Goal: Task Accomplishment & Management: Complete application form

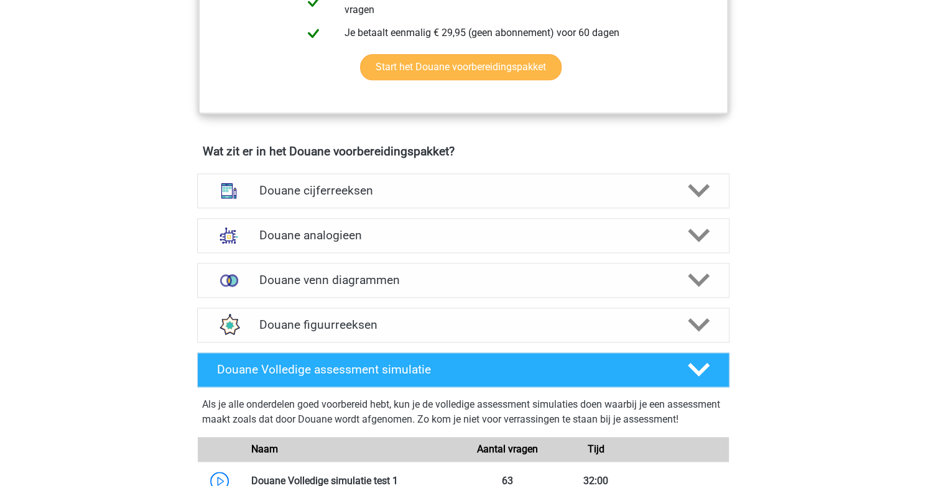
scroll to position [808, 0]
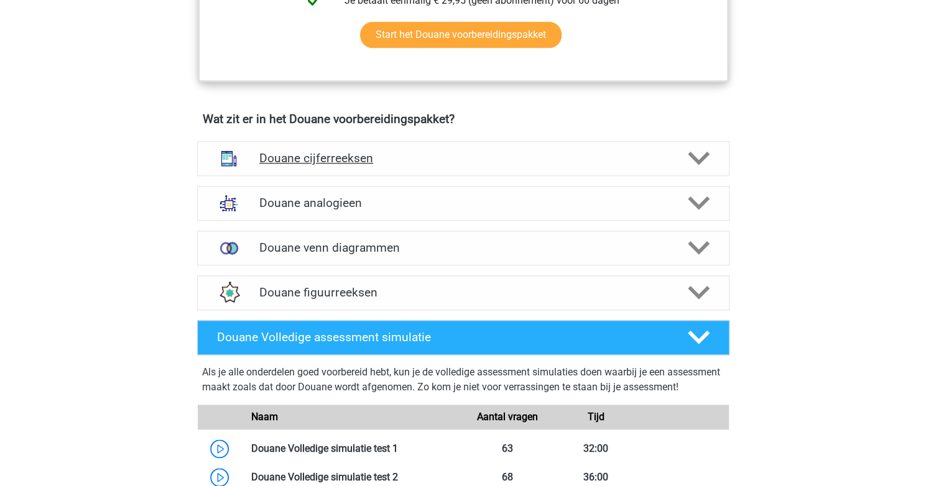
click at [699, 166] on icon at bounding box center [699, 158] width 22 height 22
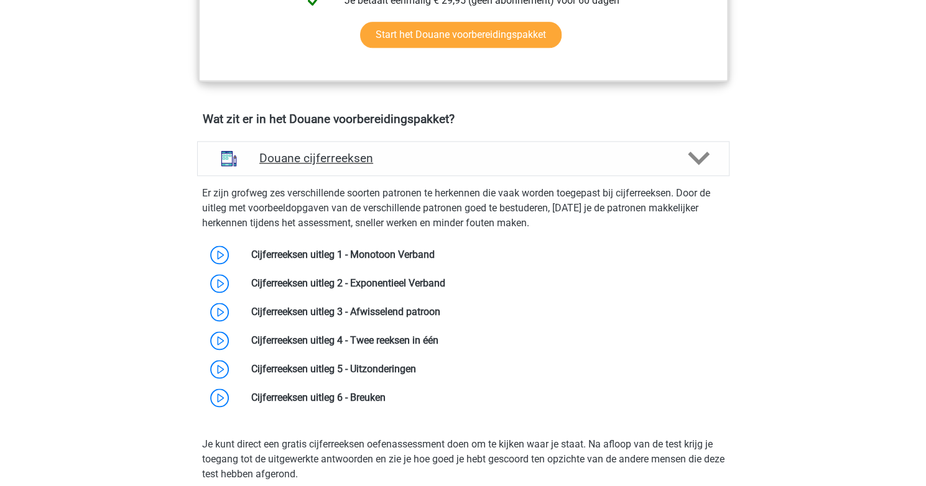
click at [699, 166] on icon at bounding box center [699, 158] width 22 height 22
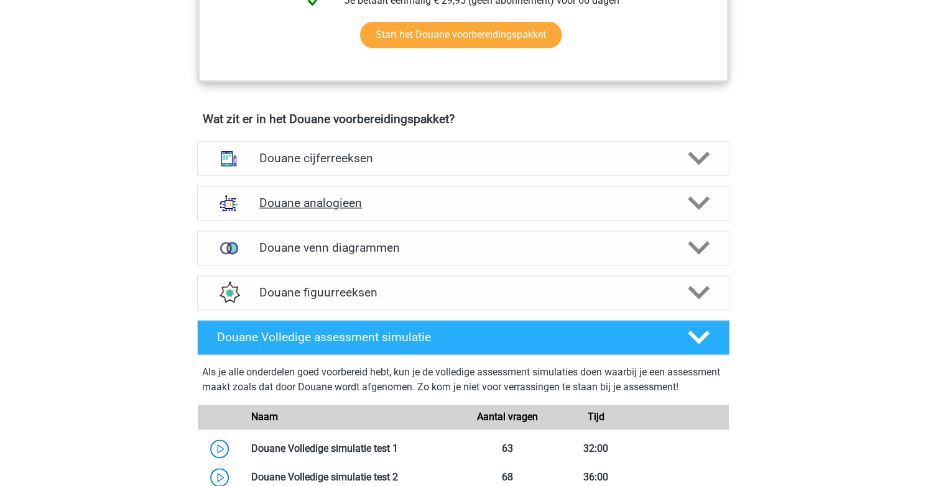
click at [703, 210] on polygon at bounding box center [699, 203] width 22 height 14
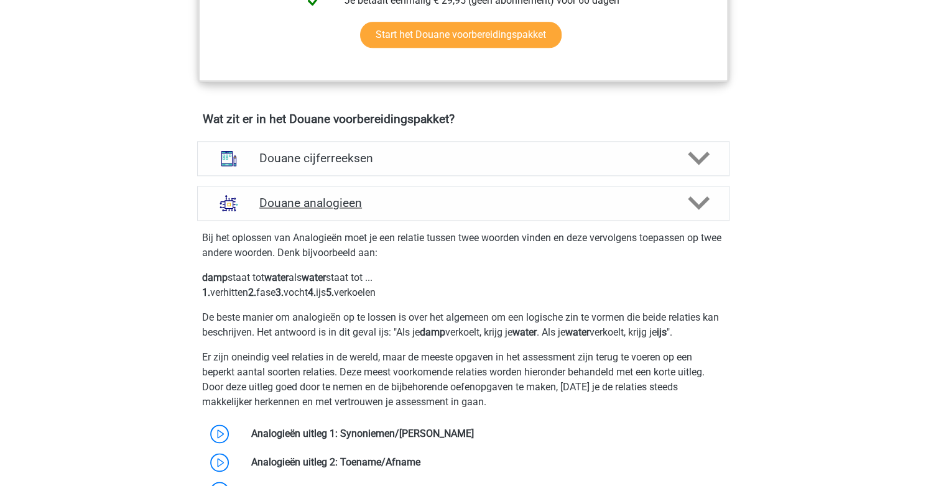
click at [703, 210] on polygon at bounding box center [699, 203] width 22 height 14
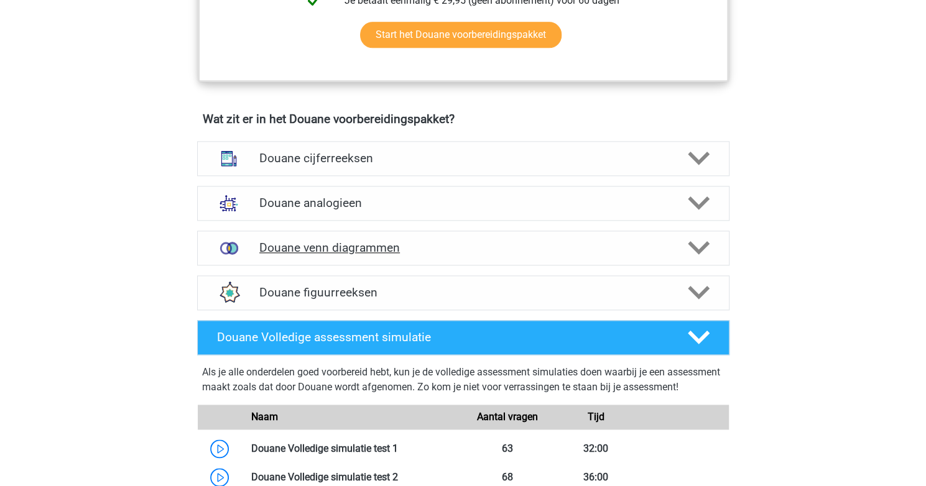
click at [699, 254] on icon at bounding box center [699, 248] width 22 height 22
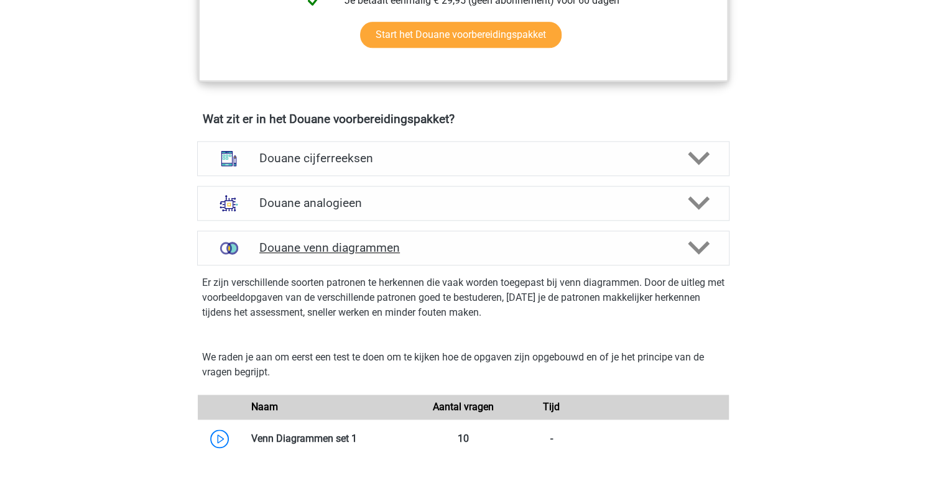
click at [699, 254] on icon at bounding box center [699, 248] width 22 height 22
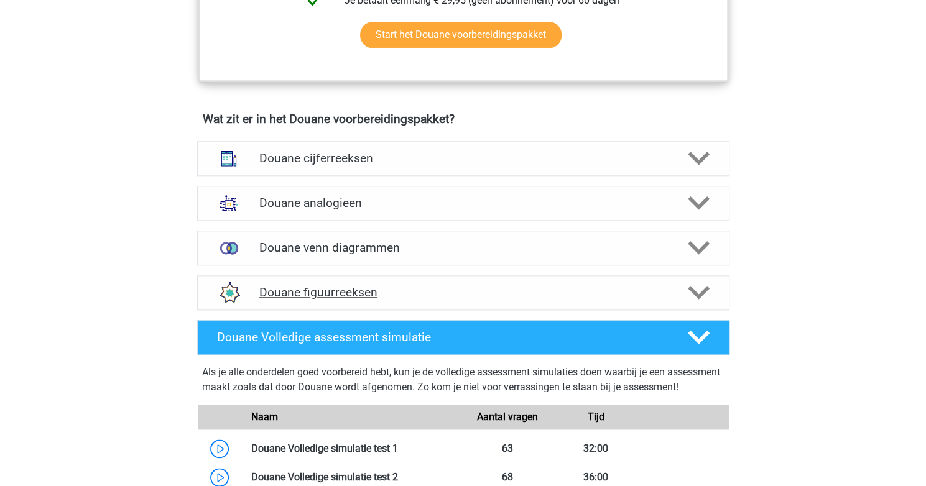
click at [700, 300] on icon at bounding box center [699, 293] width 22 height 22
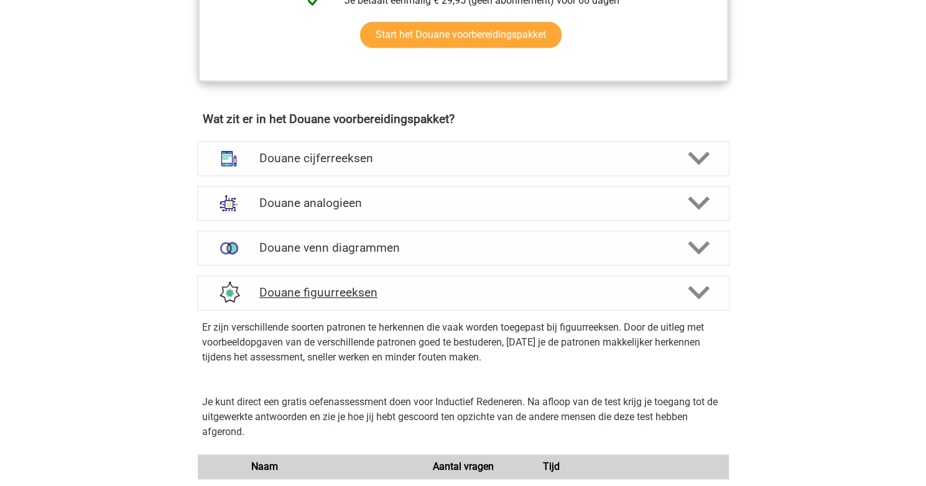
click at [700, 300] on icon at bounding box center [699, 293] width 22 height 22
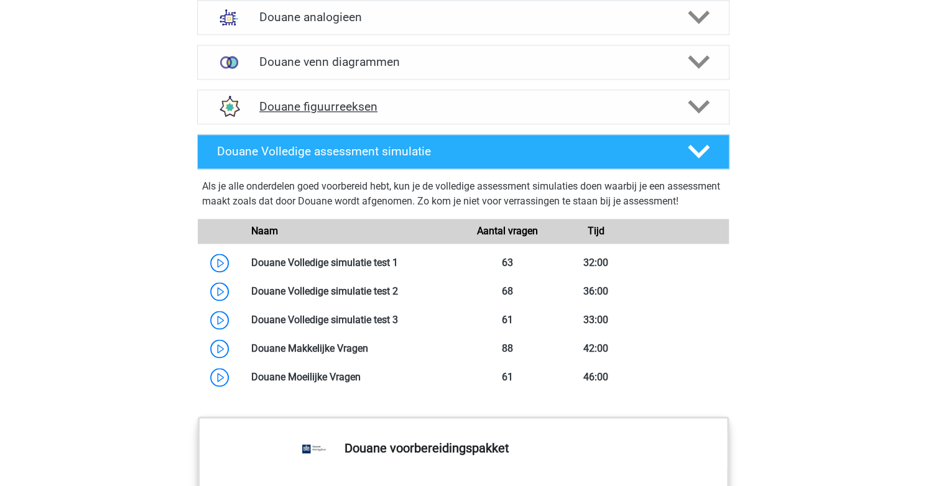
scroll to position [995, 0]
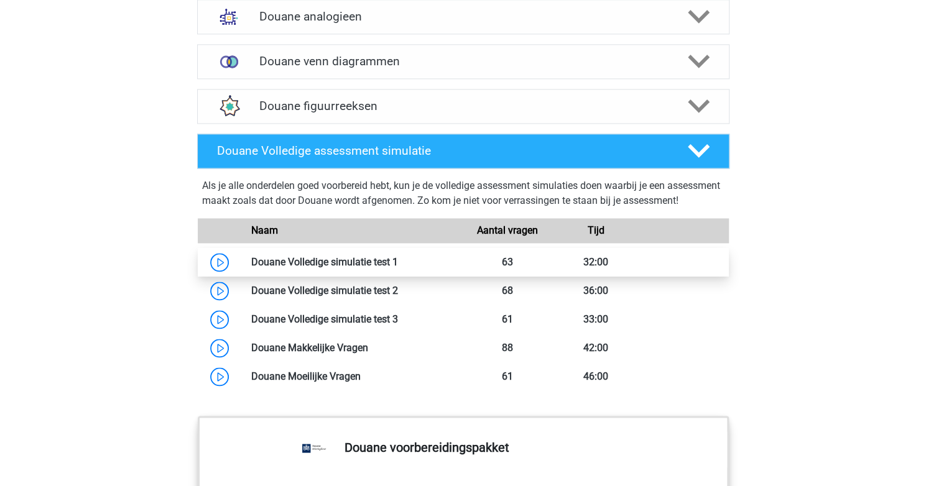
click at [398, 268] on link at bounding box center [398, 262] width 0 height 12
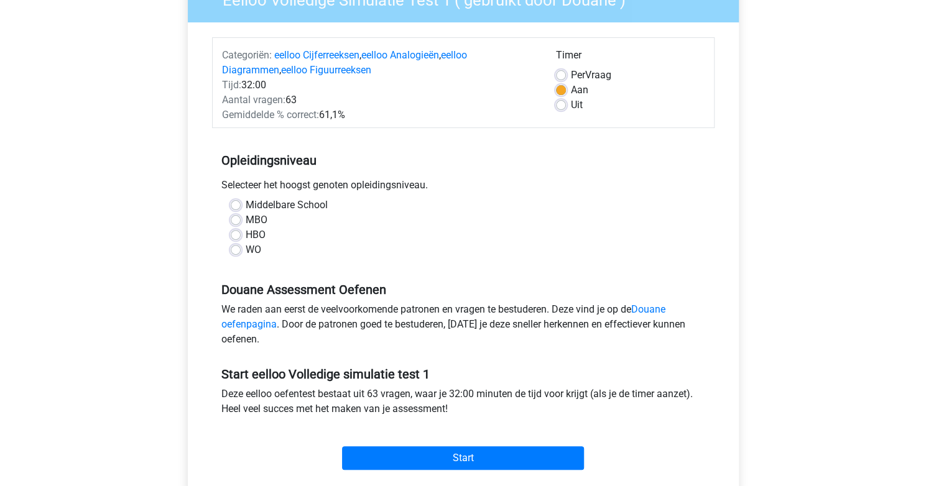
scroll to position [62, 0]
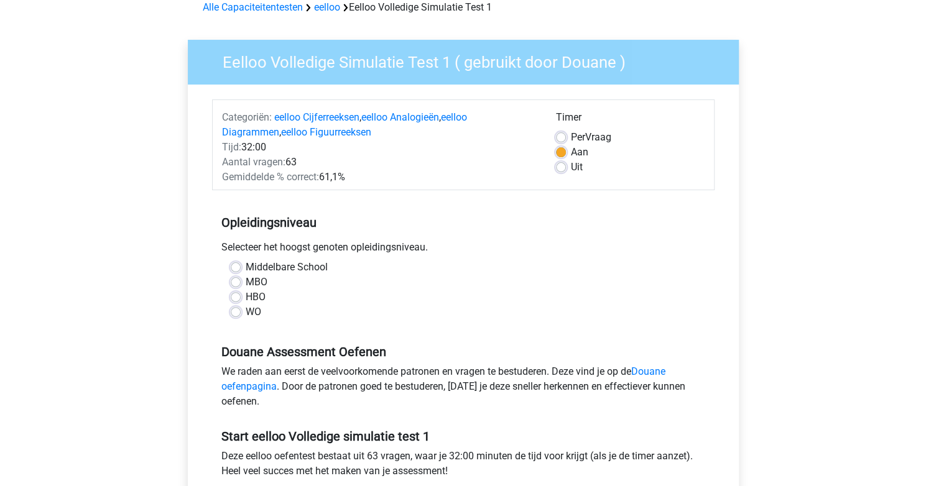
click at [246, 298] on label "HBO" at bounding box center [256, 297] width 20 height 15
click at [234, 298] on input "HBO" at bounding box center [236, 296] width 10 height 12
radio input "true"
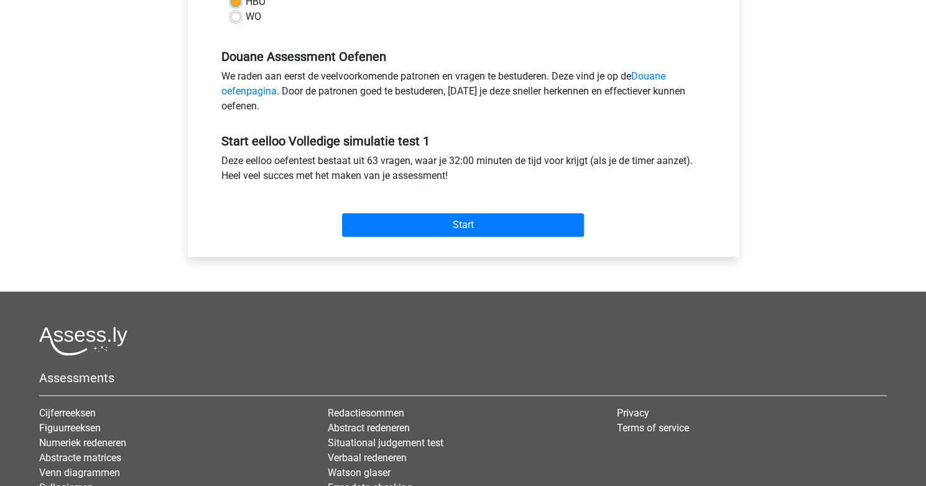
scroll to position [373, 0]
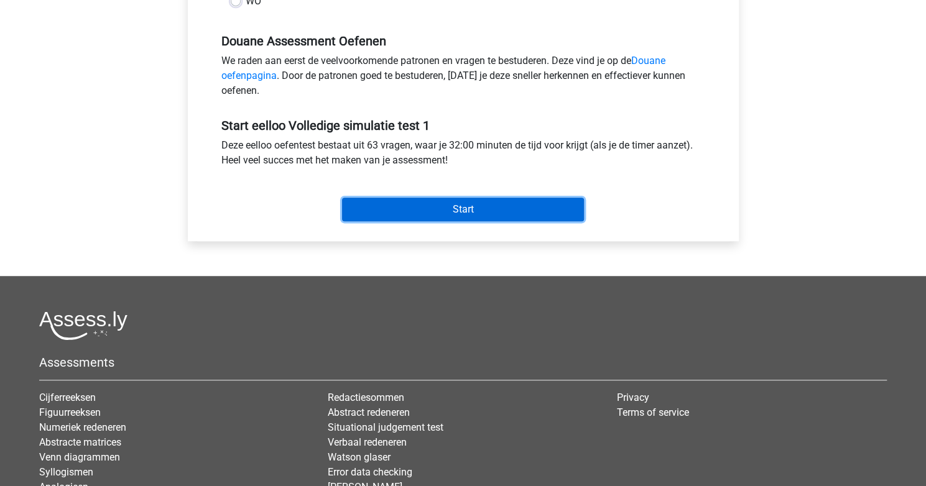
click at [439, 208] on input "Start" at bounding box center [463, 210] width 242 height 24
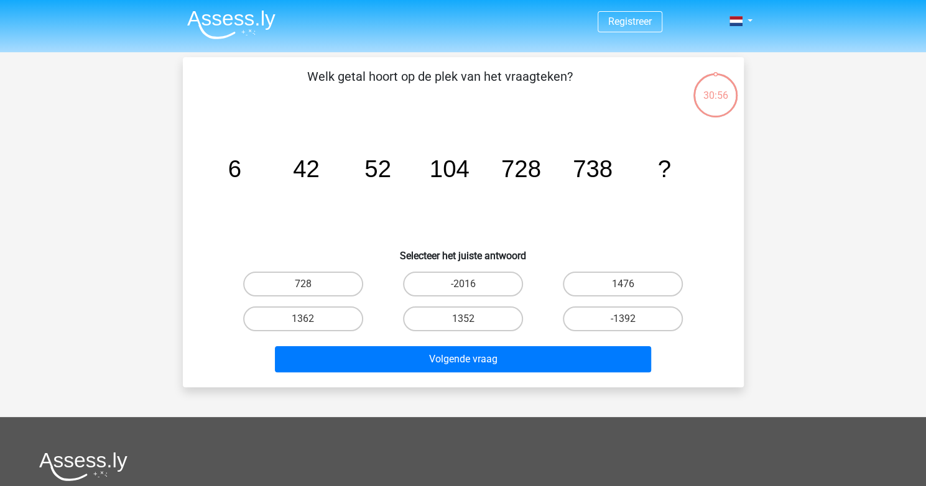
click at [624, 287] on input "1476" at bounding box center [627, 288] width 8 height 8
radio input "true"
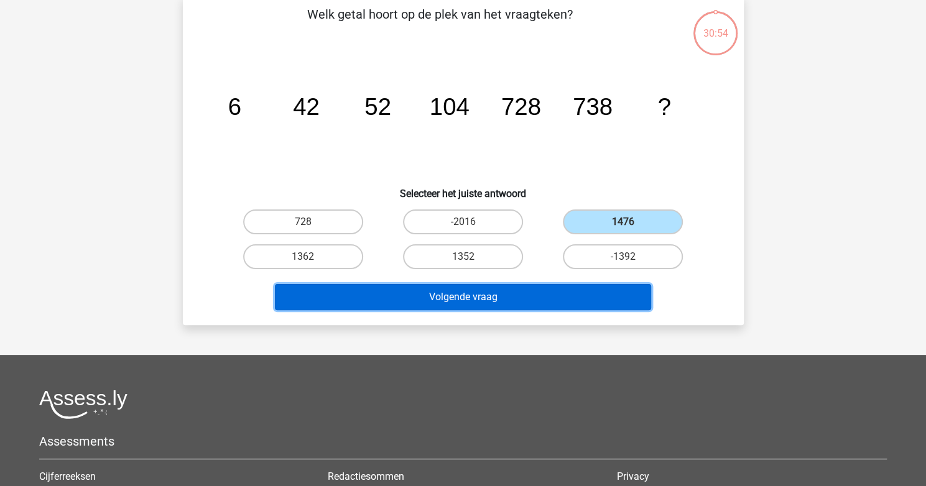
click at [529, 290] on button "Volgende vraag" at bounding box center [463, 297] width 376 height 26
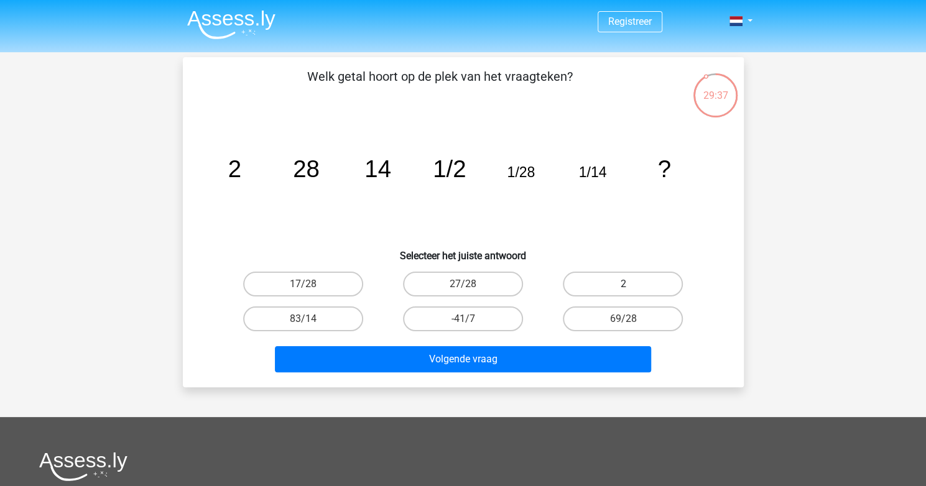
click at [625, 280] on label "2" at bounding box center [623, 284] width 120 height 25
click at [625, 284] on input "2" at bounding box center [627, 288] width 8 height 8
radio input "true"
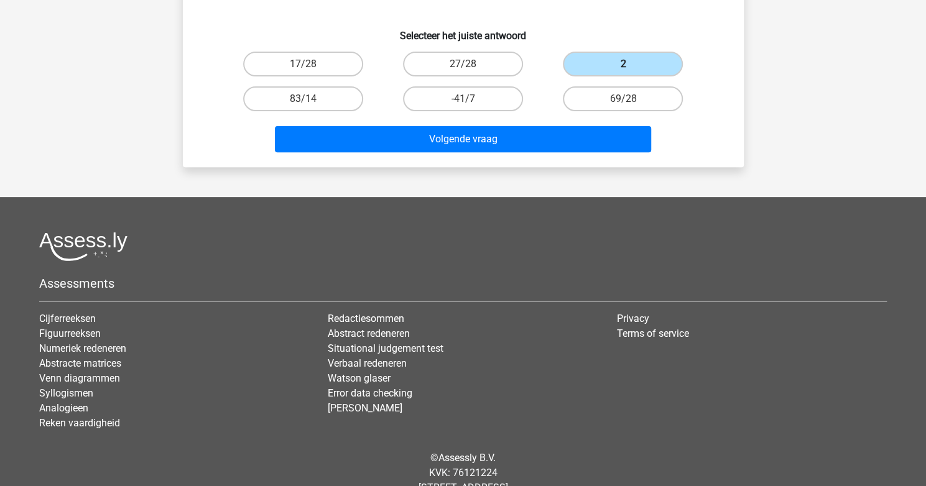
scroll to position [249, 0]
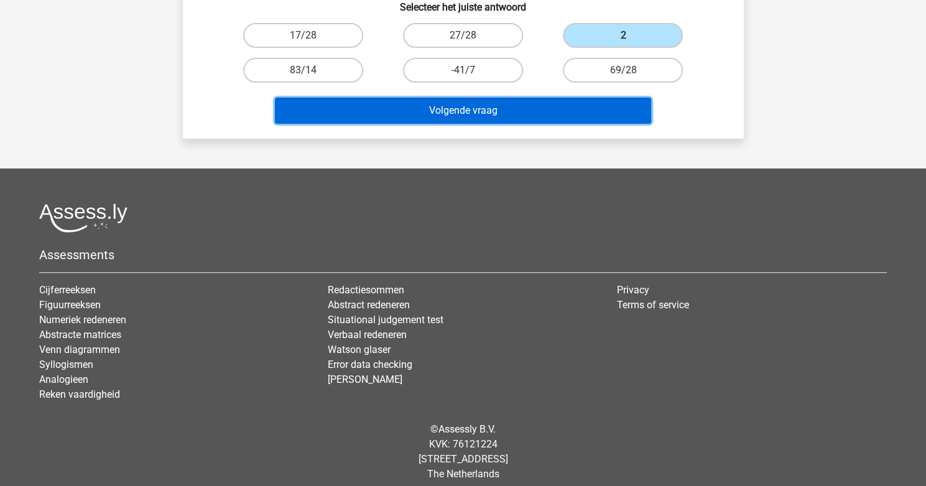
click at [502, 112] on button "Volgende vraag" at bounding box center [463, 111] width 376 height 26
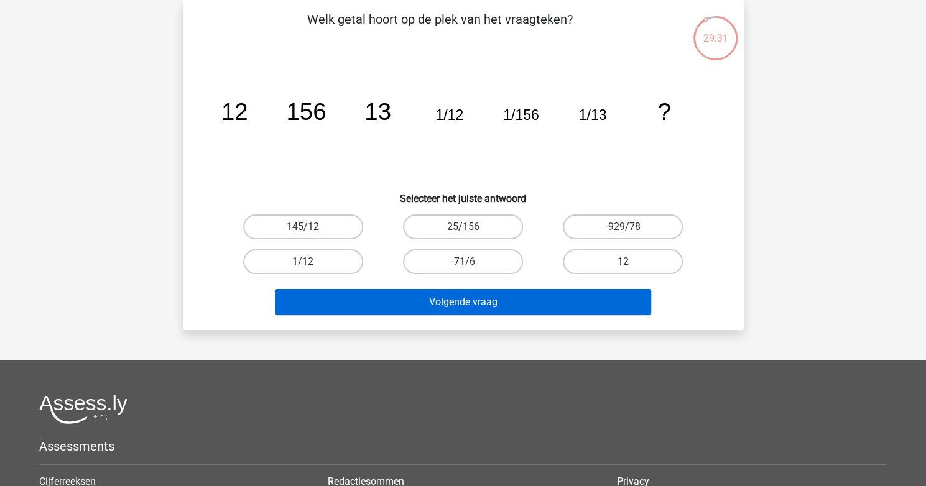
scroll to position [0, 0]
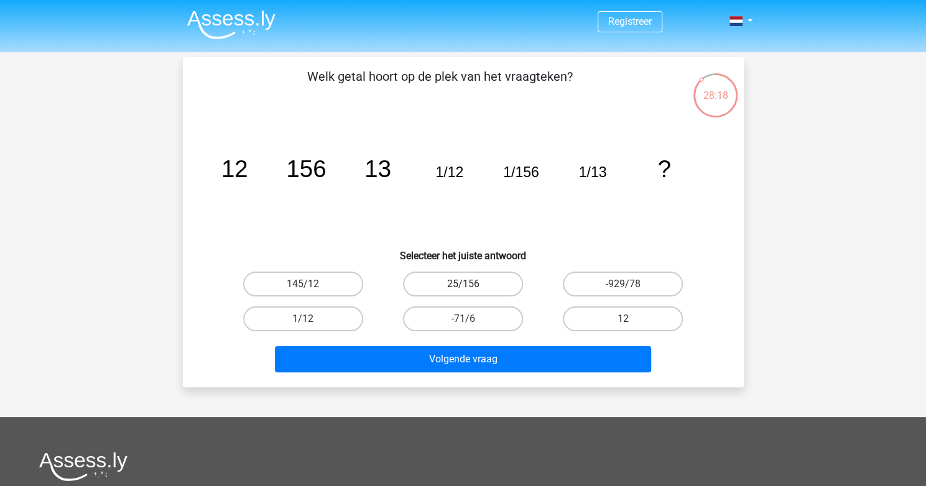
click at [474, 282] on label "25/156" at bounding box center [463, 284] width 120 height 25
click at [471, 284] on input "25/156" at bounding box center [467, 288] width 8 height 8
radio input "true"
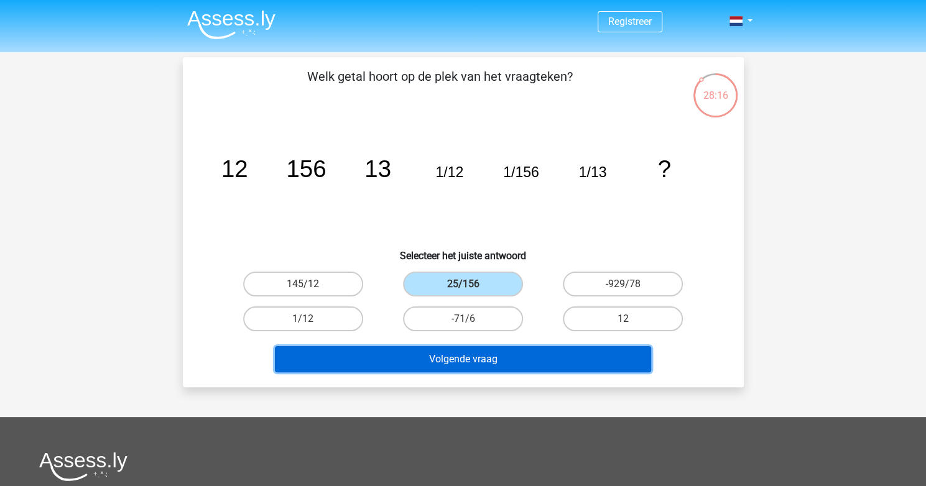
click at [519, 356] on button "Volgende vraag" at bounding box center [463, 359] width 376 height 26
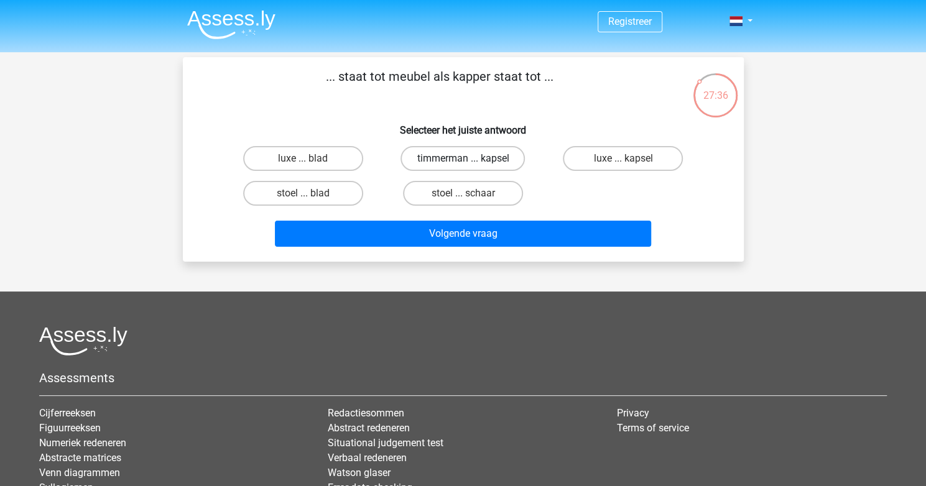
click at [497, 159] on label "timmerman ... kapsel" at bounding box center [462, 158] width 124 height 25
click at [471, 159] on input "timmerman ... kapsel" at bounding box center [467, 163] width 8 height 8
radio input "true"
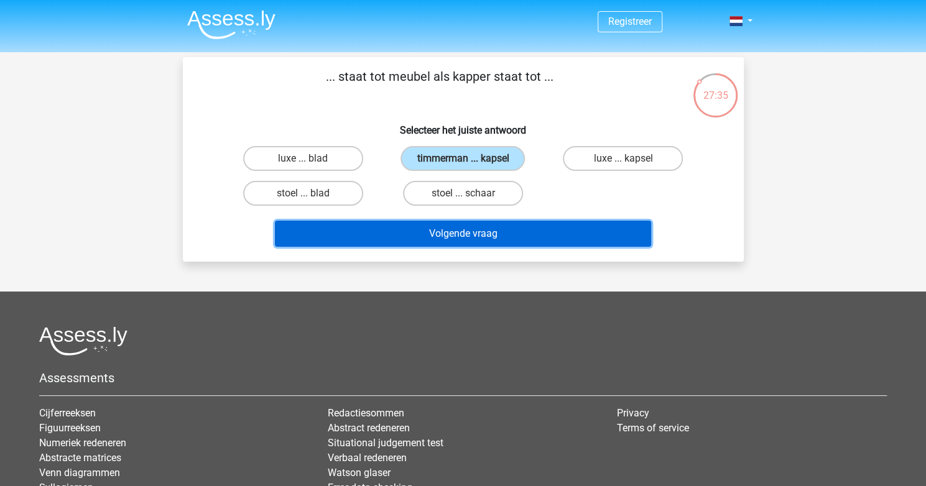
click at [525, 223] on button "Volgende vraag" at bounding box center [463, 234] width 376 height 26
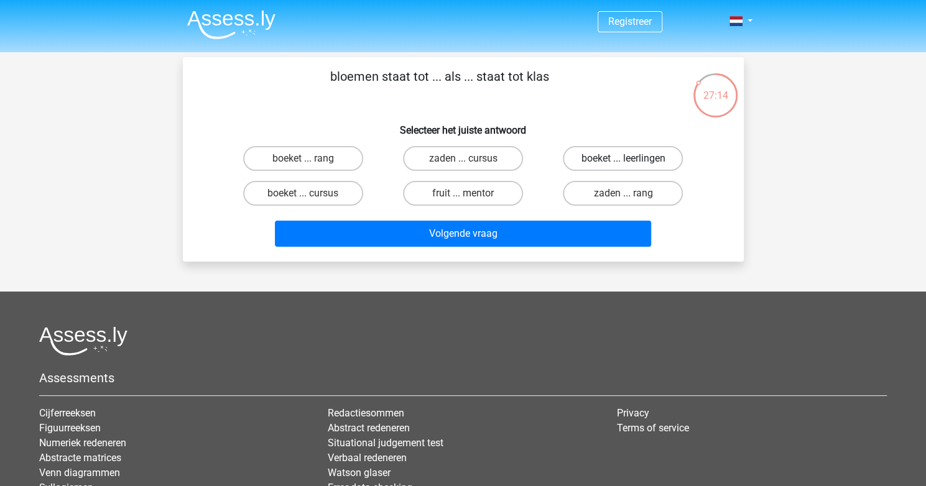
click at [619, 157] on label "boeket ... leerlingen" at bounding box center [623, 158] width 120 height 25
click at [623, 159] on input "boeket ... leerlingen" at bounding box center [627, 163] width 8 height 8
radio input "true"
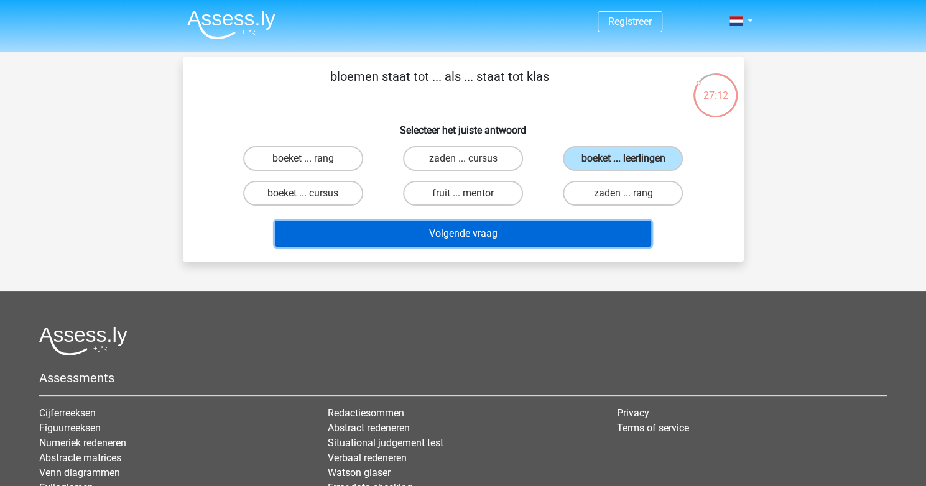
click at [477, 228] on button "Volgende vraag" at bounding box center [463, 234] width 376 height 26
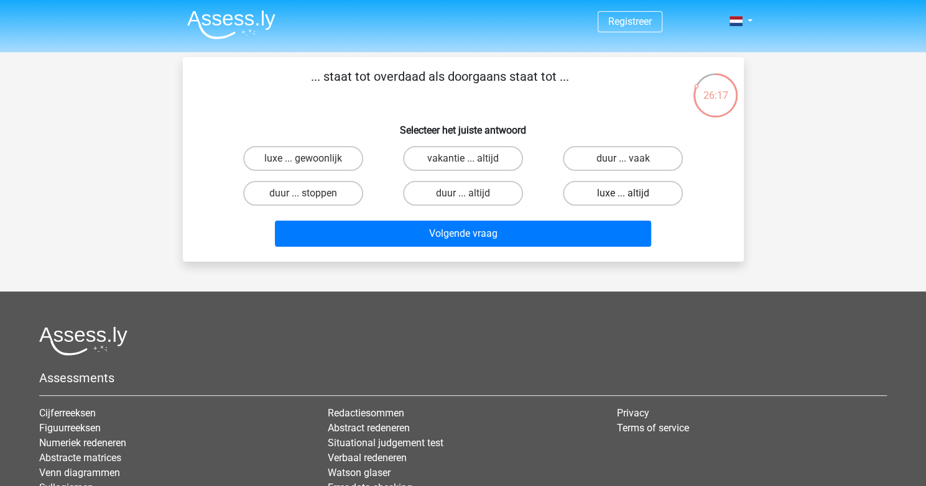
click at [642, 189] on label "luxe ... altijd" at bounding box center [623, 193] width 120 height 25
click at [631, 193] on input "luxe ... altijd" at bounding box center [627, 197] width 8 height 8
radio input "true"
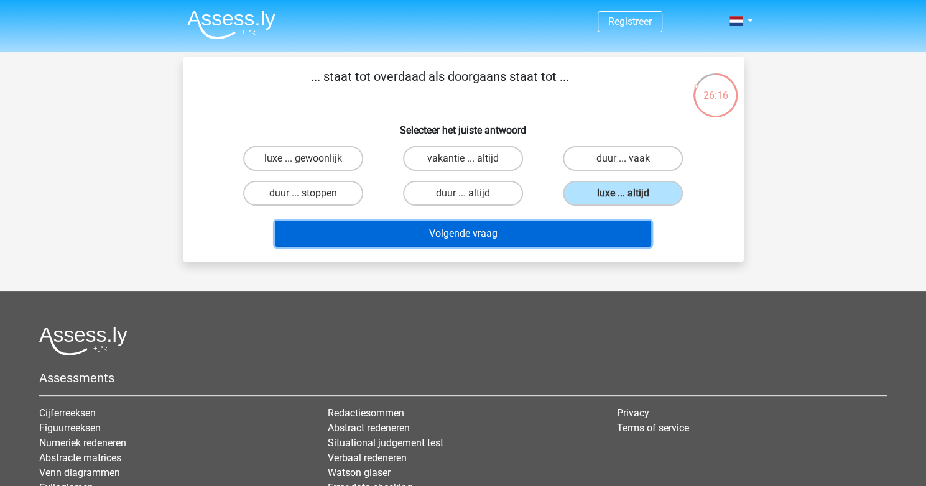
click at [572, 239] on button "Volgende vraag" at bounding box center [463, 234] width 376 height 26
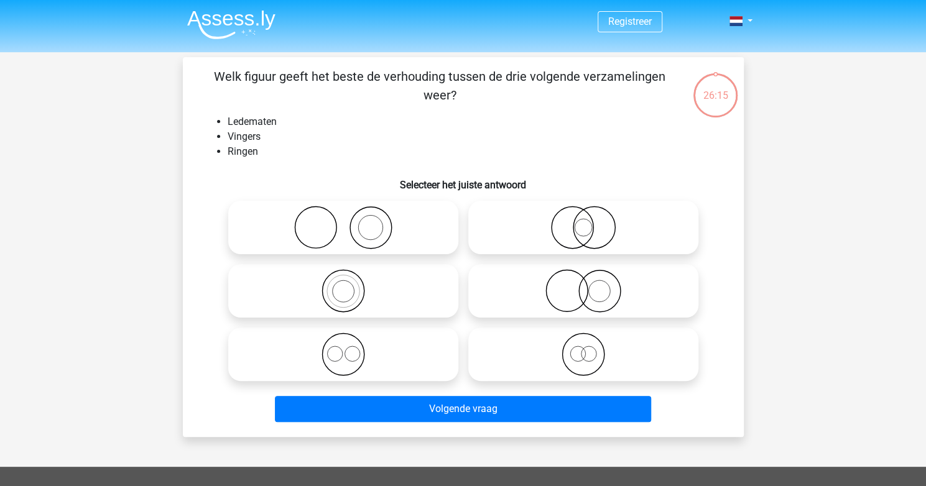
scroll to position [57, 0]
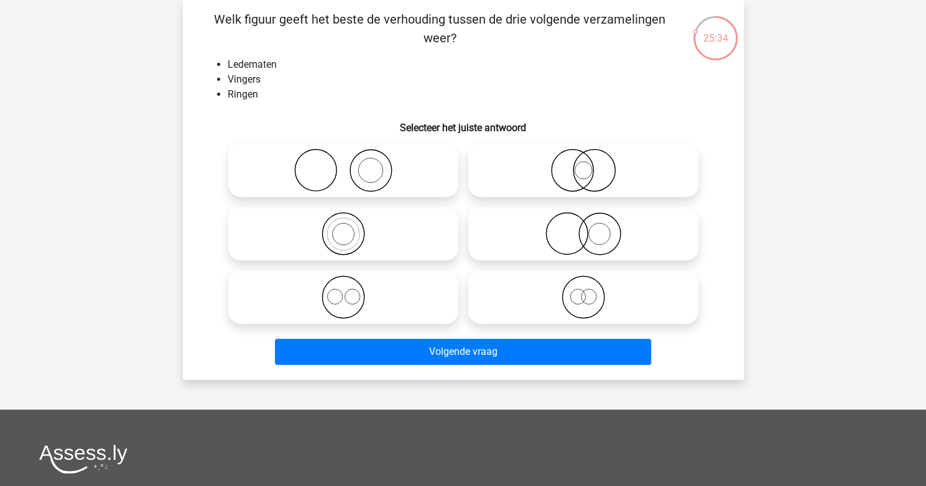
click at [346, 229] on icon at bounding box center [343, 234] width 220 height 44
click at [346, 228] on input "radio" at bounding box center [347, 224] width 8 height 8
radio input "true"
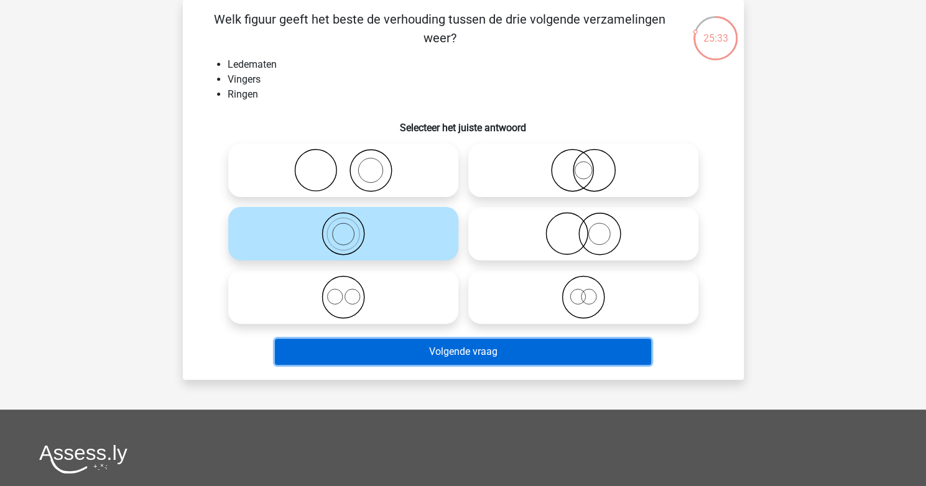
click at [443, 343] on button "Volgende vraag" at bounding box center [463, 352] width 376 height 26
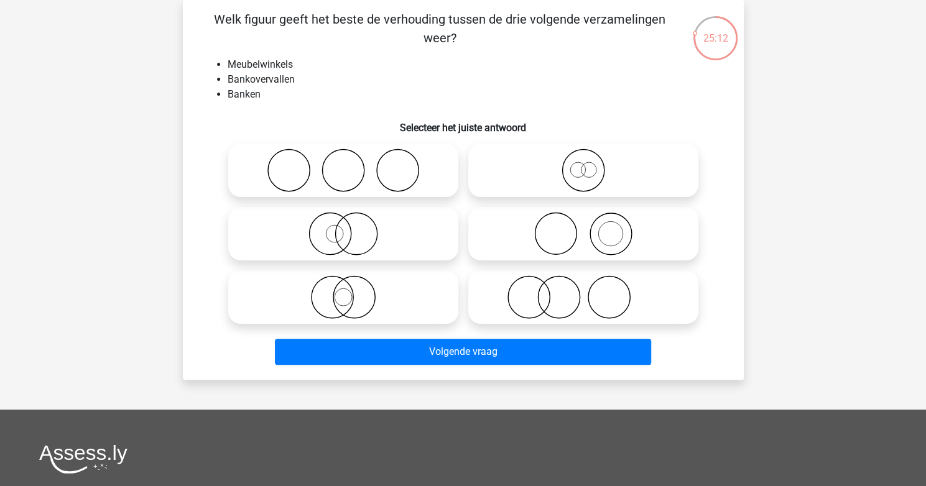
click at [637, 225] on icon at bounding box center [583, 234] width 220 height 44
click at [591, 225] on input "radio" at bounding box center [587, 224] width 8 height 8
radio input "true"
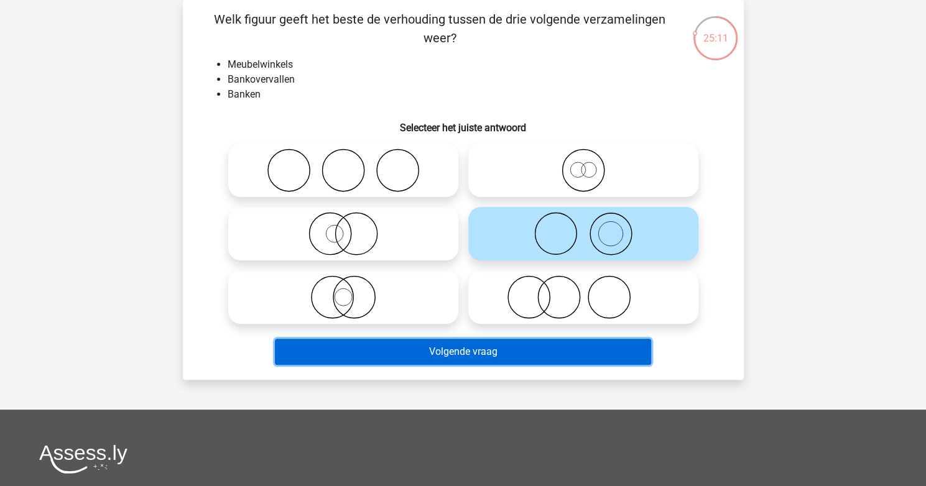
click at [575, 358] on button "Volgende vraag" at bounding box center [463, 352] width 376 height 26
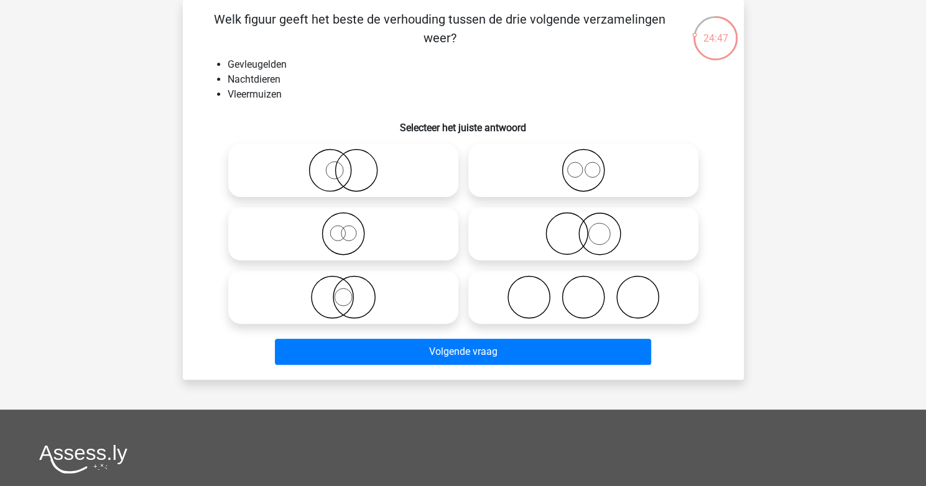
click at [349, 292] on circle at bounding box center [343, 297] width 17 height 17
click at [349, 291] on input "radio" at bounding box center [347, 287] width 8 height 8
radio input "true"
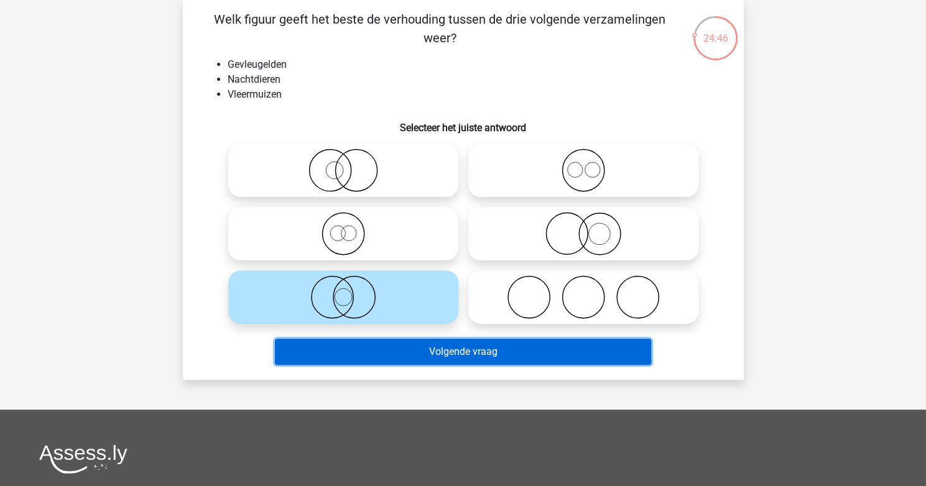
click at [400, 351] on button "Volgende vraag" at bounding box center [463, 352] width 376 height 26
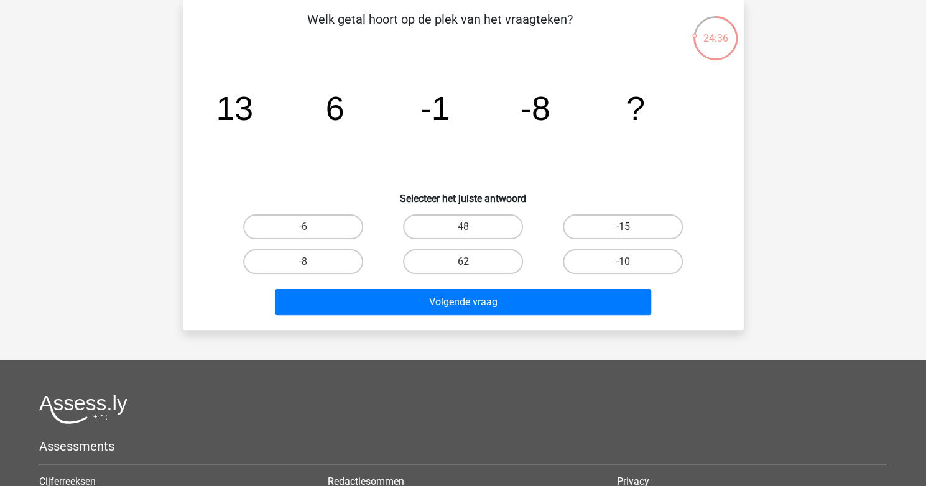
click at [622, 231] on label "-15" at bounding box center [623, 227] width 120 height 25
click at [623, 231] on input "-15" at bounding box center [627, 231] width 8 height 8
radio input "true"
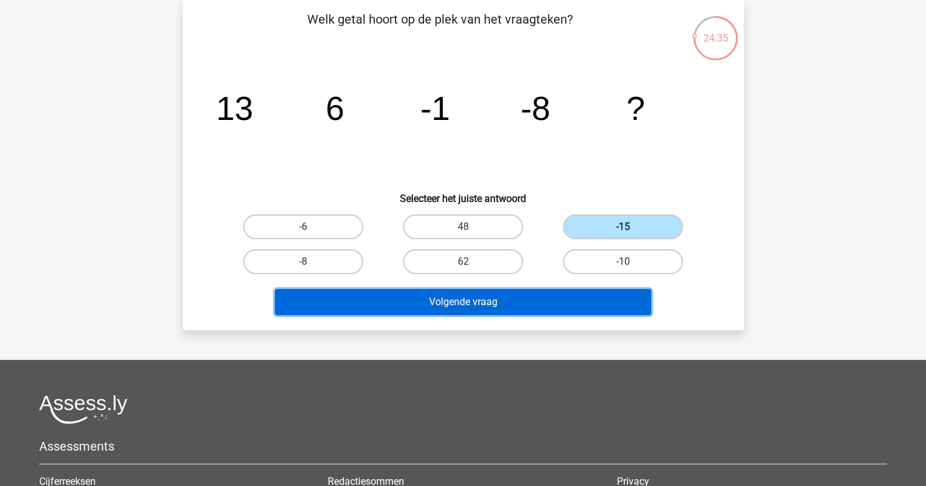
click at [578, 303] on button "Volgende vraag" at bounding box center [463, 302] width 376 height 26
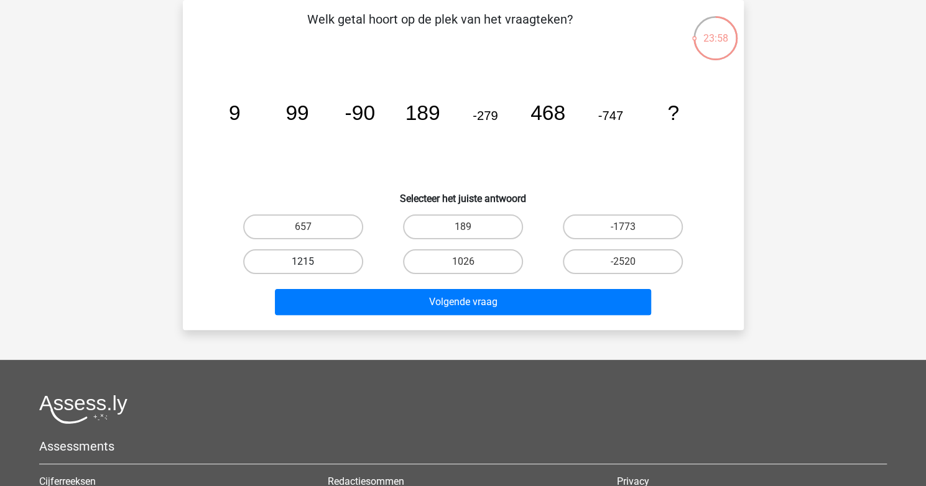
click at [341, 251] on label "1215" at bounding box center [303, 261] width 120 height 25
click at [311, 262] on input "1215" at bounding box center [307, 266] width 8 height 8
radio input "true"
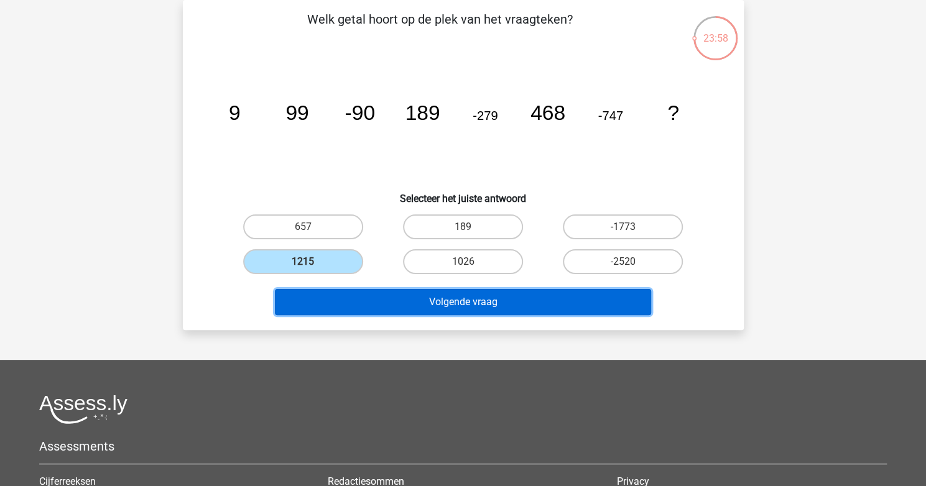
click at [430, 303] on button "Volgende vraag" at bounding box center [463, 302] width 376 height 26
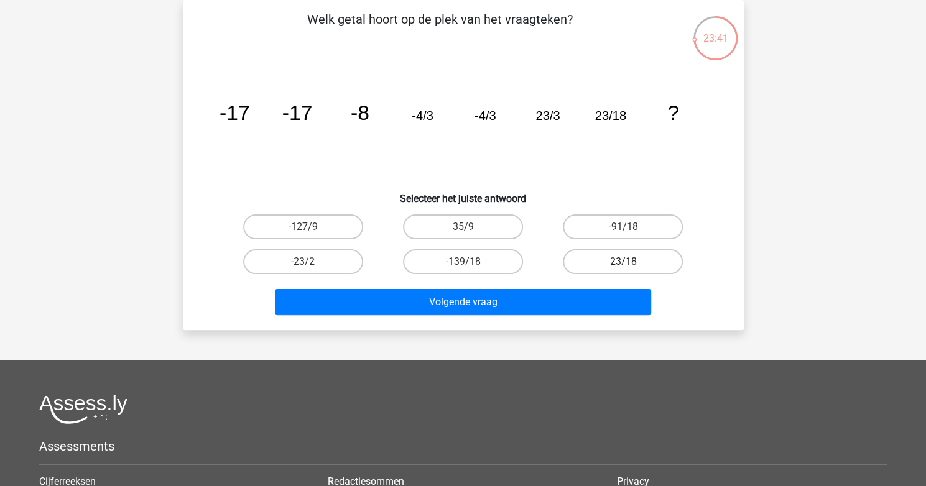
click at [618, 259] on label "23/18" at bounding box center [623, 261] width 120 height 25
click at [623, 262] on input "23/18" at bounding box center [627, 266] width 8 height 8
radio input "true"
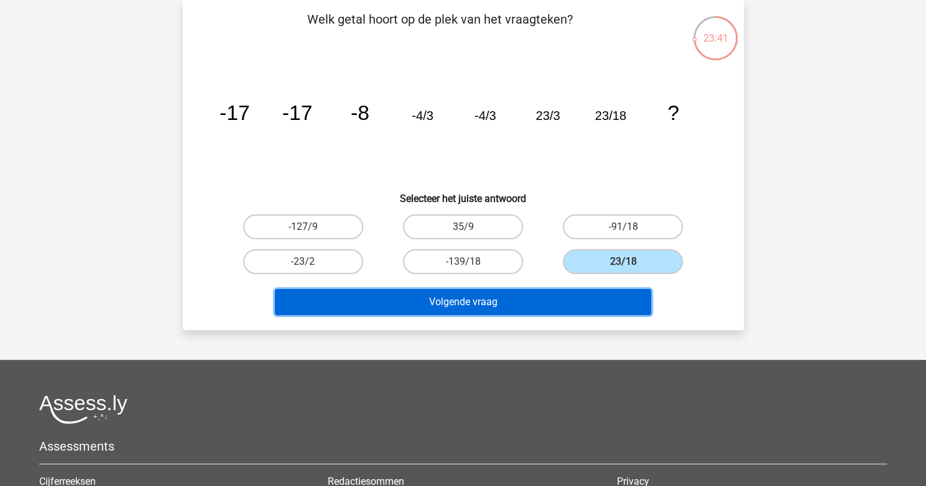
click at [541, 297] on button "Volgende vraag" at bounding box center [463, 302] width 376 height 26
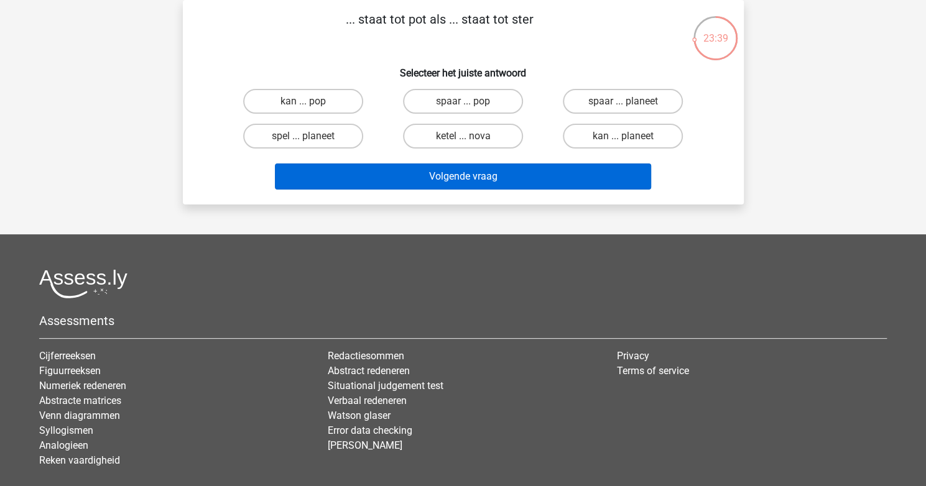
scroll to position [0, 0]
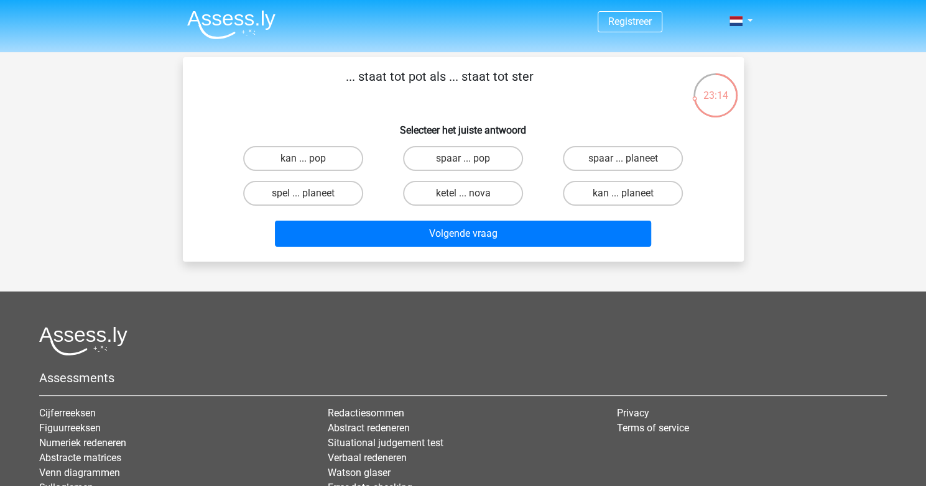
click at [624, 195] on input "kan ... planeet" at bounding box center [627, 197] width 8 height 8
radio input "true"
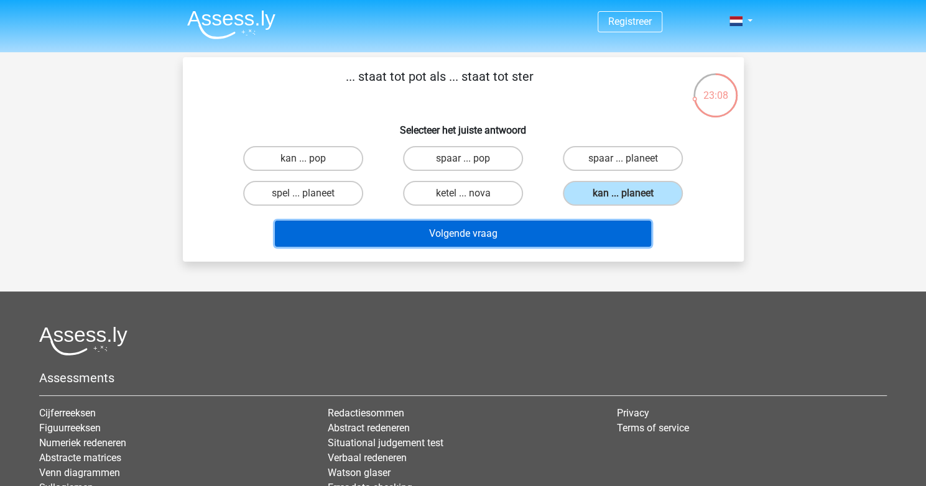
click at [558, 223] on button "Volgende vraag" at bounding box center [463, 234] width 376 height 26
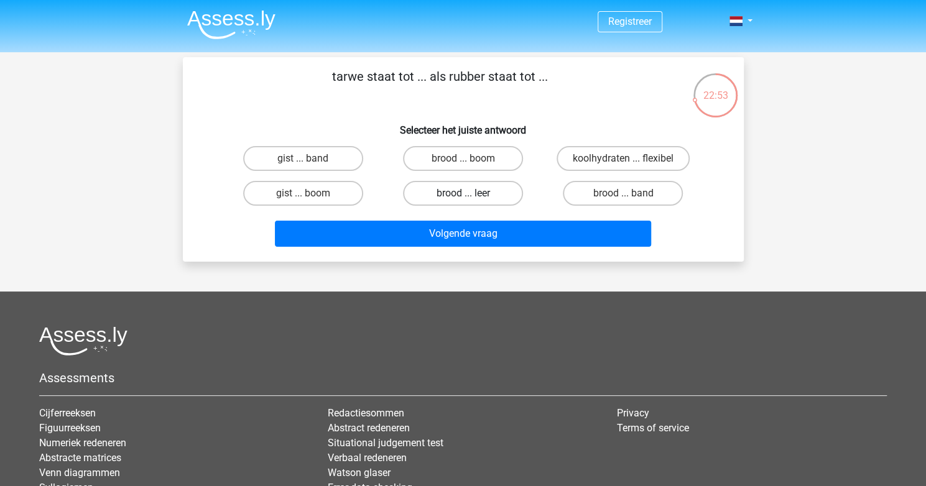
click at [475, 191] on label "brood ... leer" at bounding box center [463, 193] width 120 height 25
click at [471, 193] on input "brood ... leer" at bounding box center [467, 197] width 8 height 8
radio input "true"
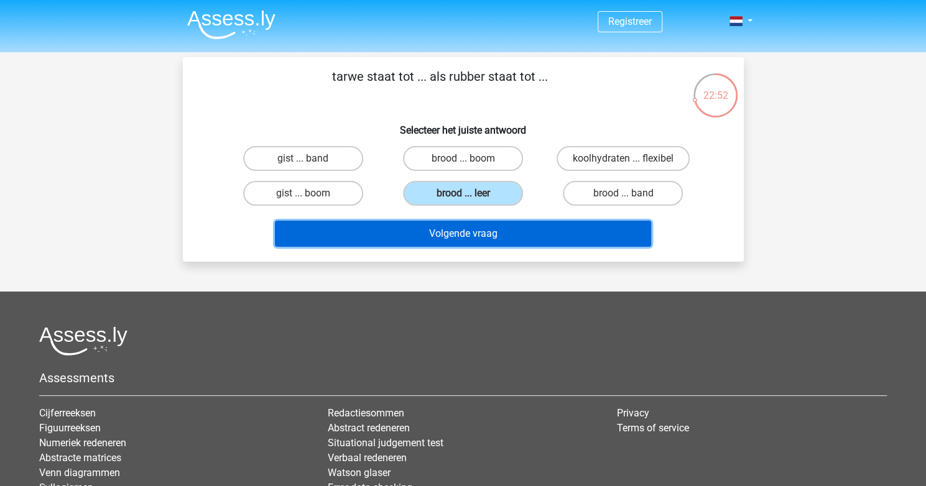
click at [501, 237] on button "Volgende vraag" at bounding box center [463, 234] width 376 height 26
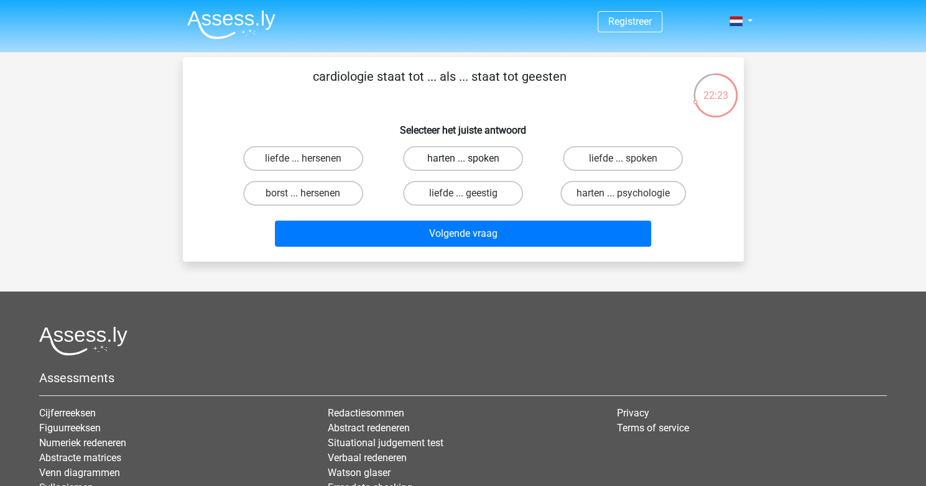
click at [435, 159] on label "harten ... spoken" at bounding box center [463, 158] width 120 height 25
click at [463, 159] on input "harten ... spoken" at bounding box center [467, 163] width 8 height 8
radio input "true"
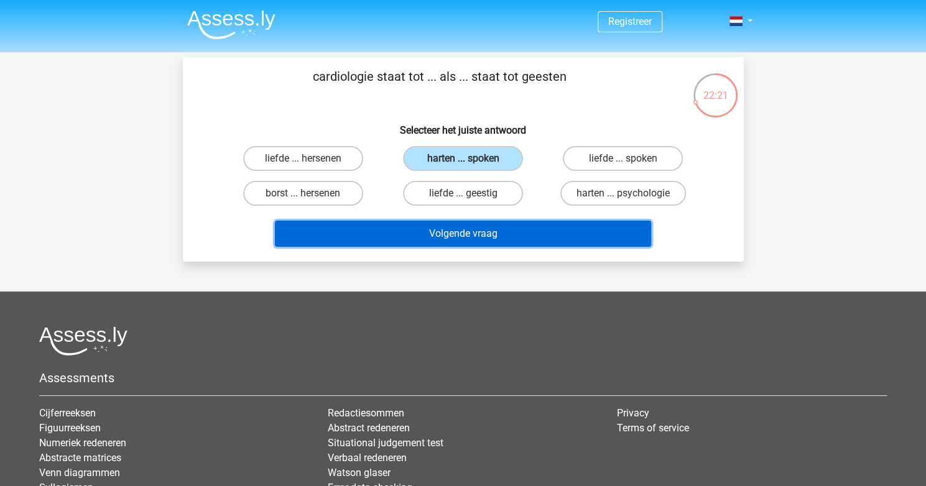
click at [461, 233] on button "Volgende vraag" at bounding box center [463, 234] width 376 height 26
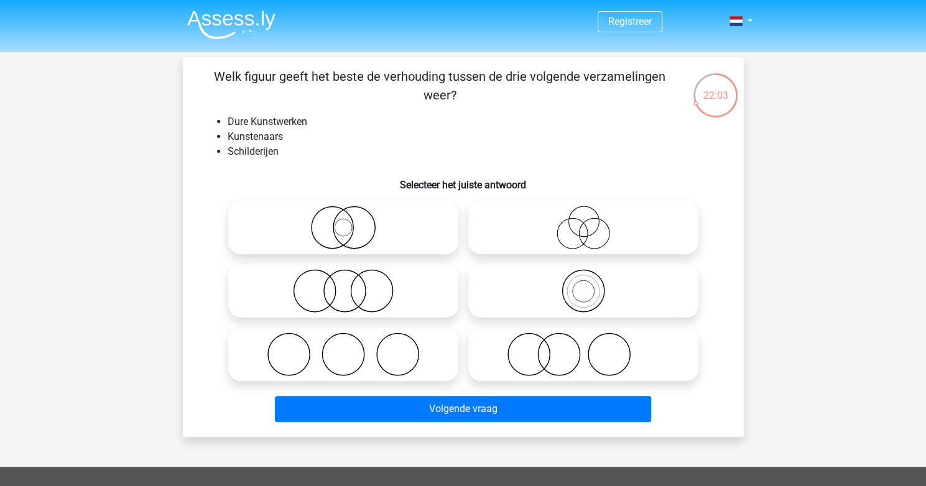
click at [346, 356] on icon at bounding box center [343, 355] width 220 height 44
click at [346, 348] on input "radio" at bounding box center [347, 344] width 8 height 8
radio input "true"
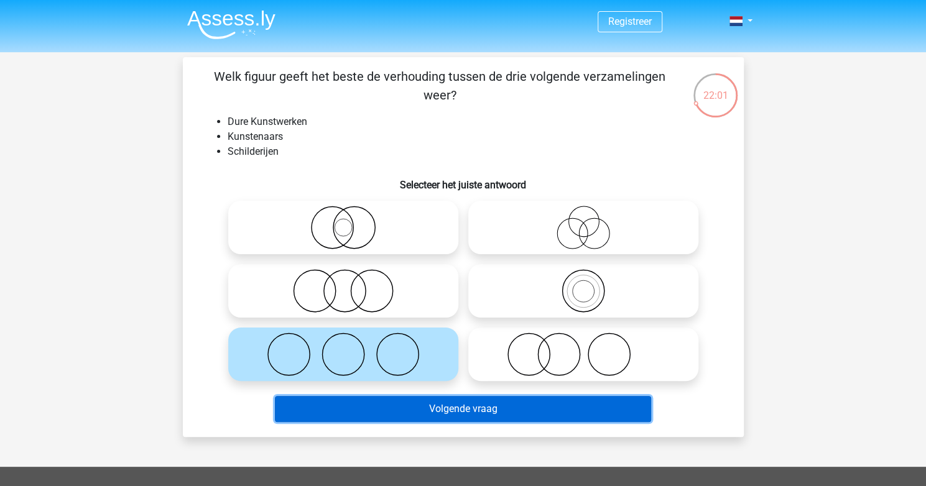
click at [423, 413] on button "Volgende vraag" at bounding box center [463, 409] width 376 height 26
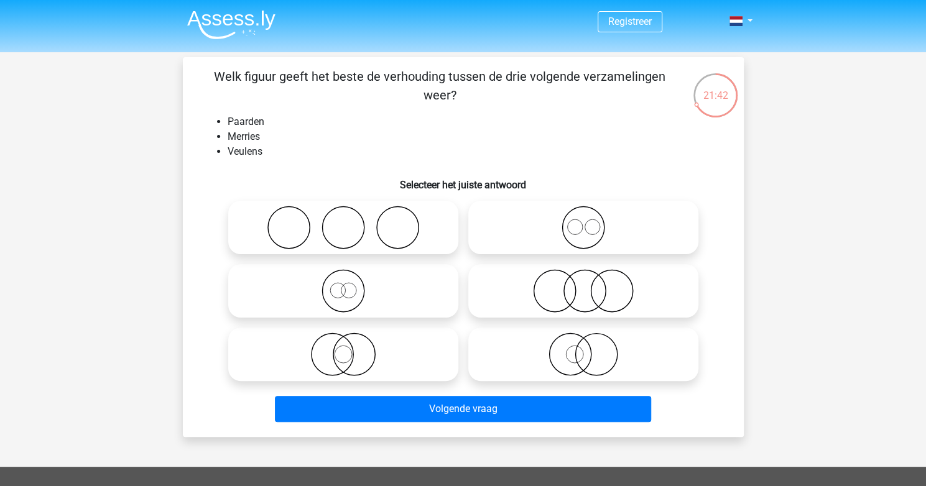
click at [573, 234] on icon at bounding box center [583, 228] width 220 height 44
click at [583, 221] on input "radio" at bounding box center [587, 217] width 8 height 8
radio input "true"
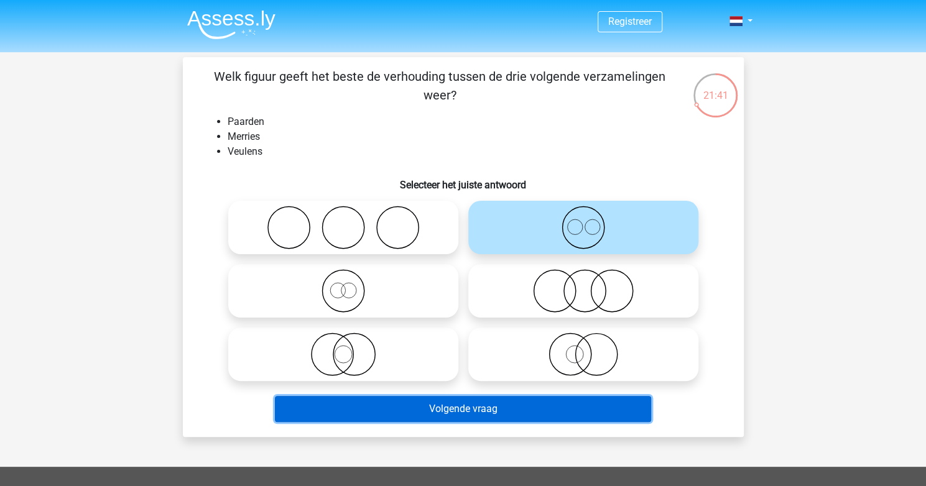
click at [499, 405] on button "Volgende vraag" at bounding box center [463, 409] width 376 height 26
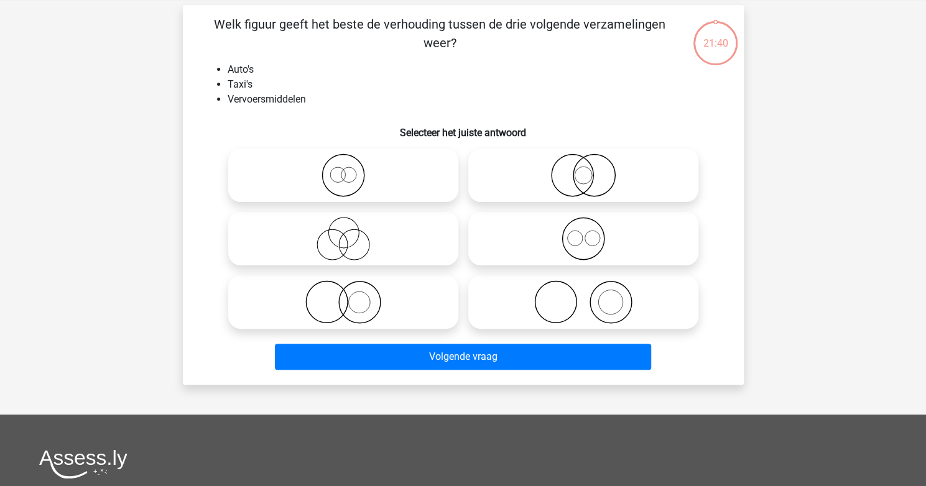
scroll to position [57, 0]
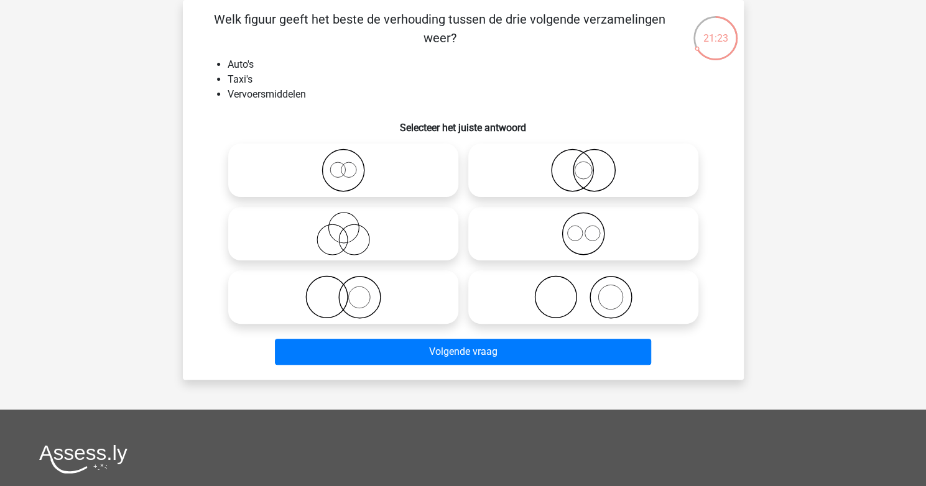
click at [336, 166] on icon at bounding box center [343, 171] width 220 height 44
click at [343, 164] on input "radio" at bounding box center [347, 160] width 8 height 8
radio input "true"
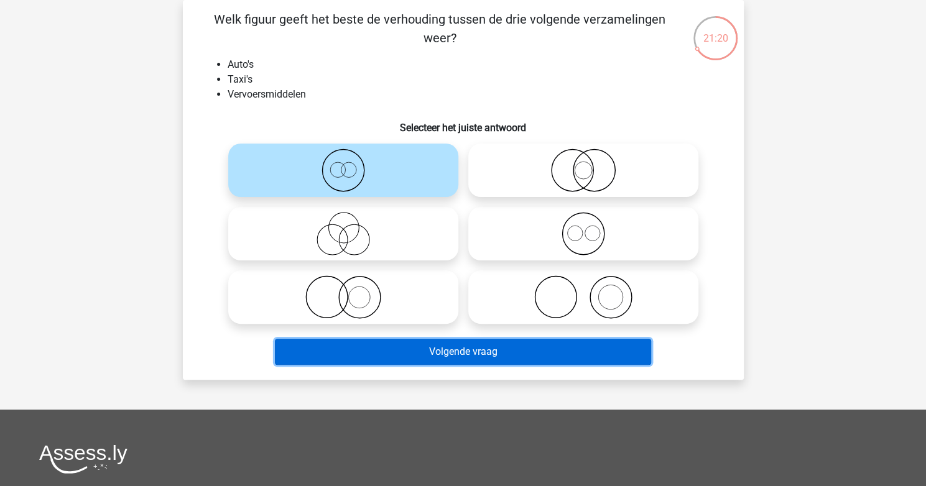
click at [489, 351] on button "Volgende vraag" at bounding box center [463, 352] width 376 height 26
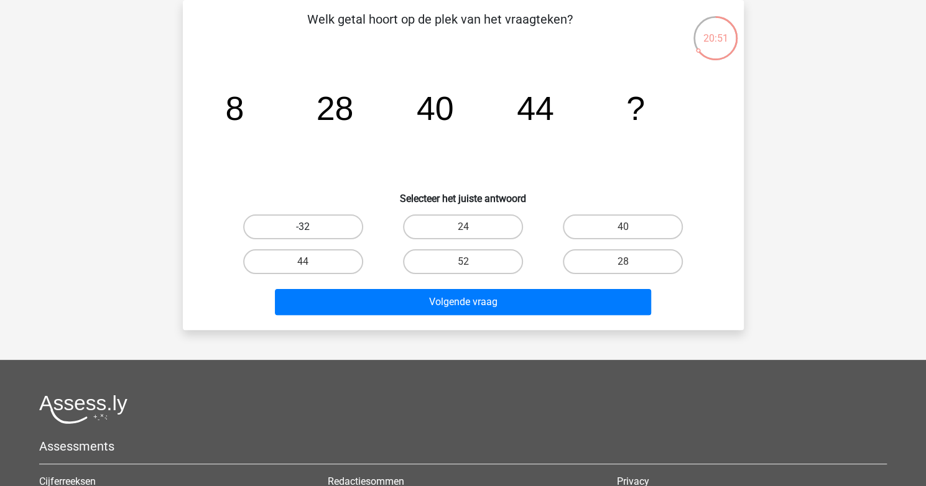
click at [310, 223] on label "-32" at bounding box center [303, 227] width 120 height 25
click at [310, 227] on input "-32" at bounding box center [307, 231] width 8 height 8
radio input "true"
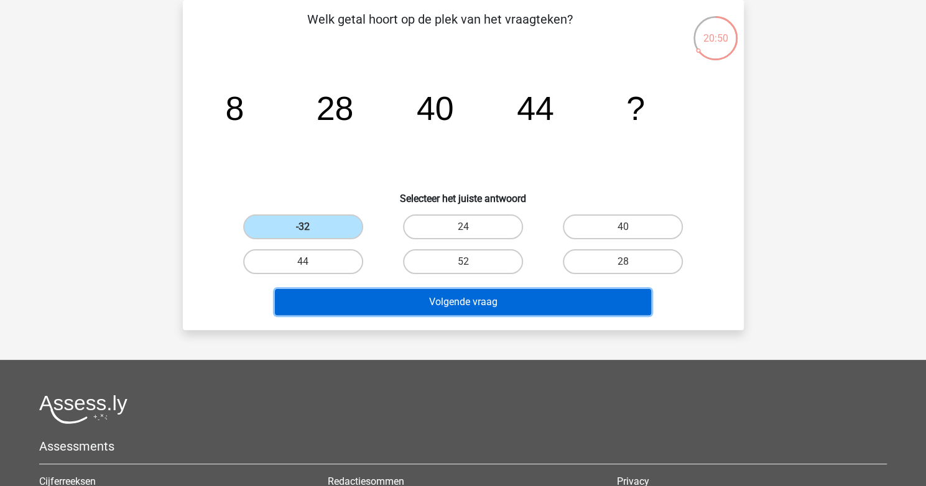
click at [414, 295] on button "Volgende vraag" at bounding box center [463, 302] width 376 height 26
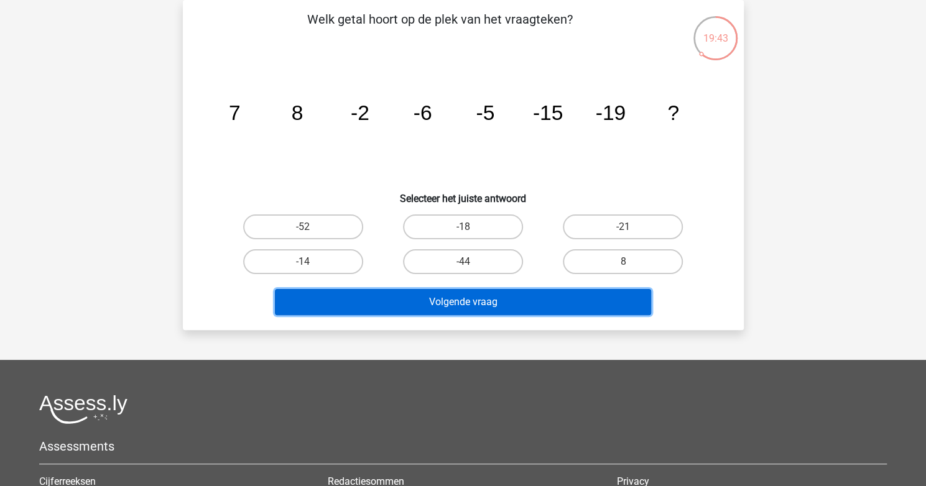
click at [493, 293] on button "Volgende vraag" at bounding box center [463, 302] width 376 height 26
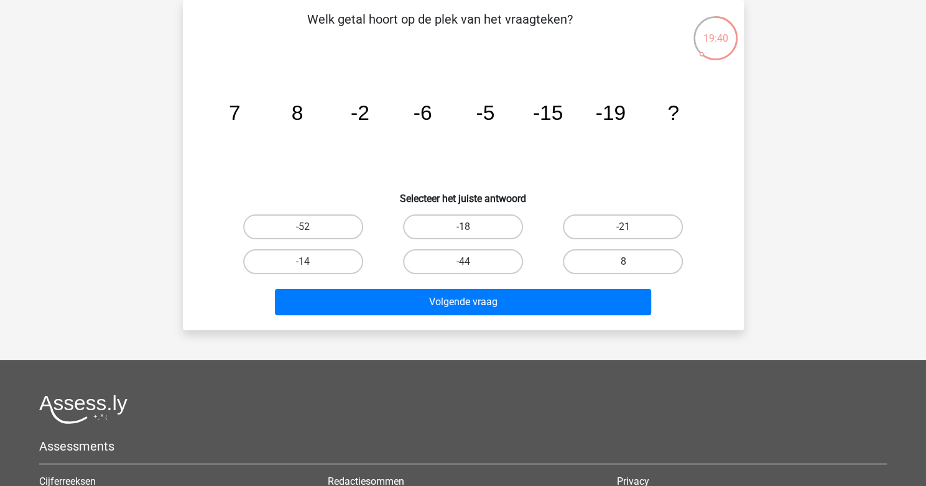
click at [389, 177] on icon "image/svg+xml 7 8 -2 -6 -5 -15 -19 ?" at bounding box center [463, 120] width 501 height 126
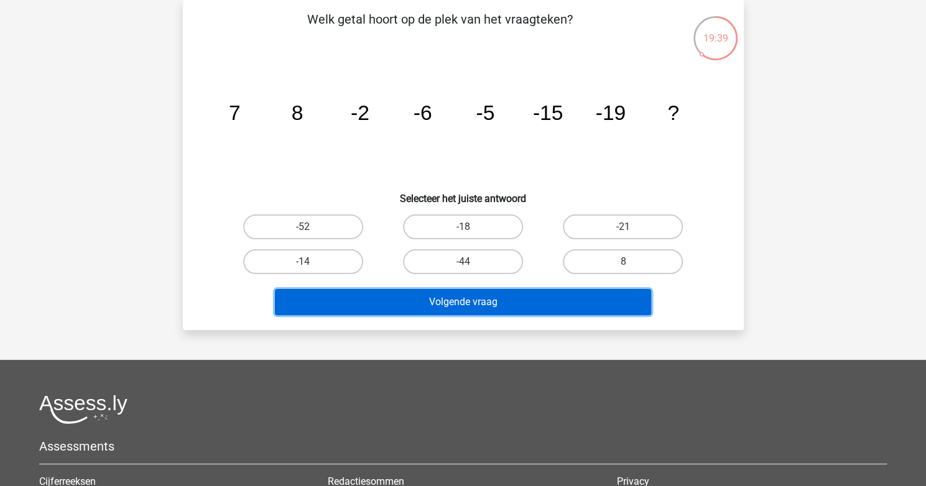
click at [474, 303] on button "Volgende vraag" at bounding box center [463, 302] width 376 height 26
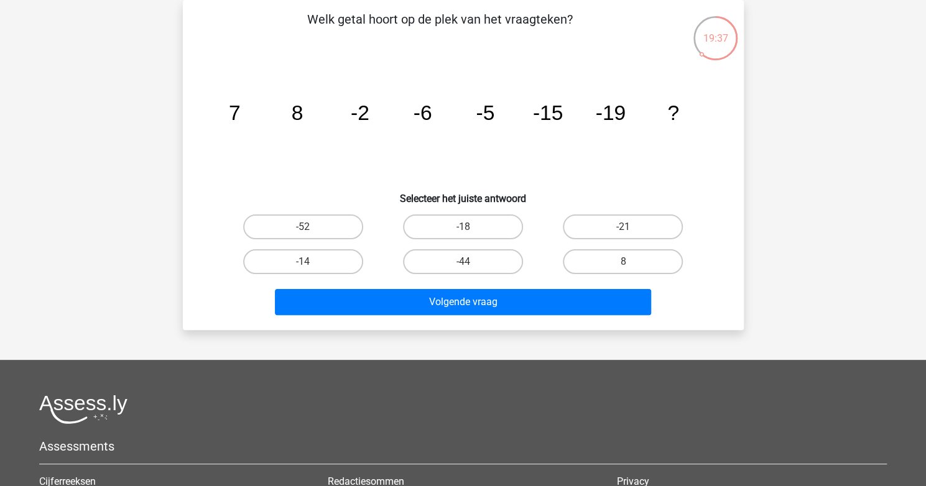
click at [397, 184] on h6 "Selecteer het juiste antwoord" at bounding box center [463, 194] width 521 height 22
click at [440, 257] on label "-44" at bounding box center [463, 261] width 120 height 25
click at [463, 262] on input "-44" at bounding box center [467, 266] width 8 height 8
radio input "true"
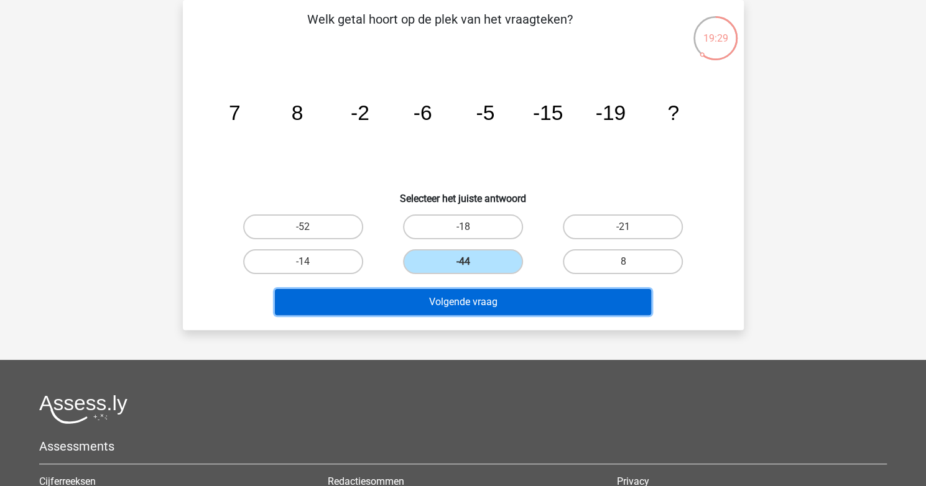
click at [491, 297] on button "Volgende vraag" at bounding box center [463, 302] width 376 height 26
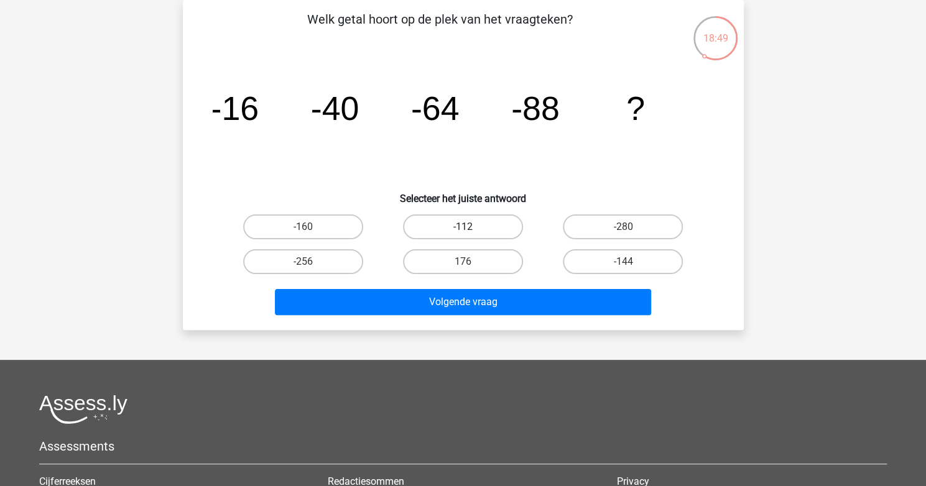
click at [456, 229] on label "-112" at bounding box center [463, 227] width 120 height 25
click at [463, 229] on input "-112" at bounding box center [467, 231] width 8 height 8
radio input "true"
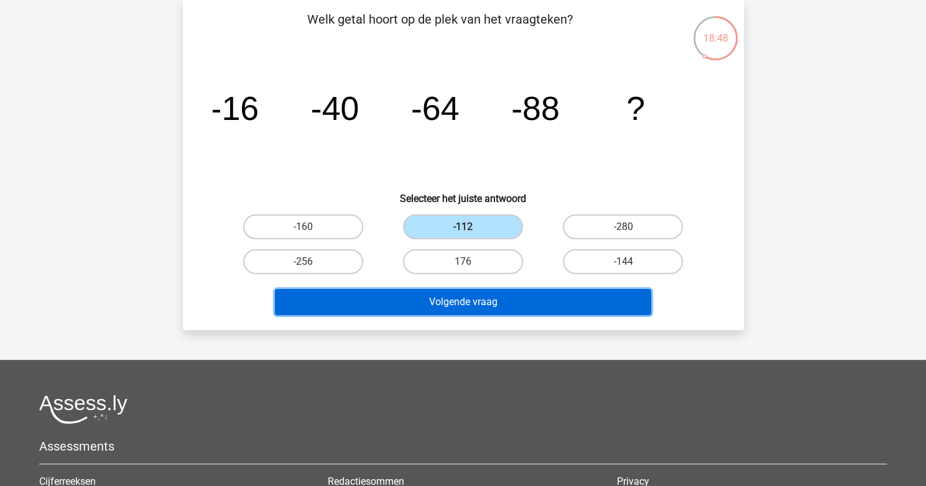
click at [514, 307] on button "Volgende vraag" at bounding box center [463, 302] width 376 height 26
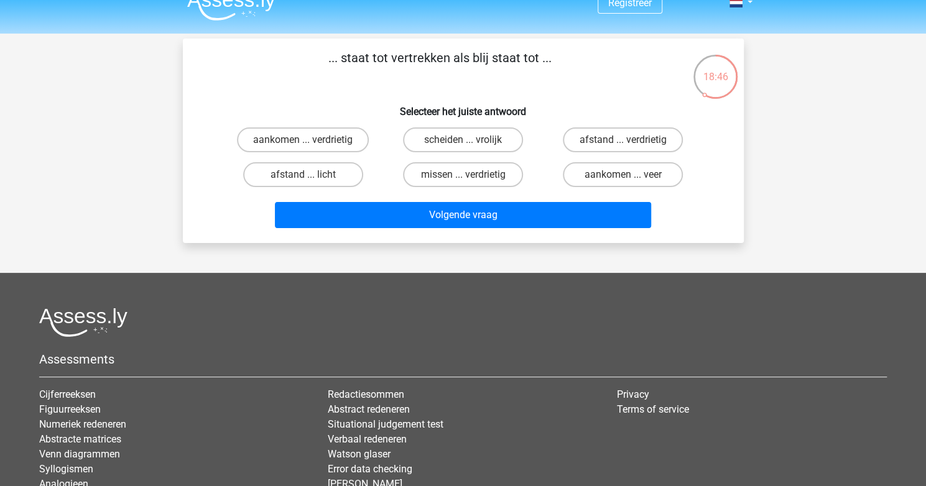
scroll to position [0, 0]
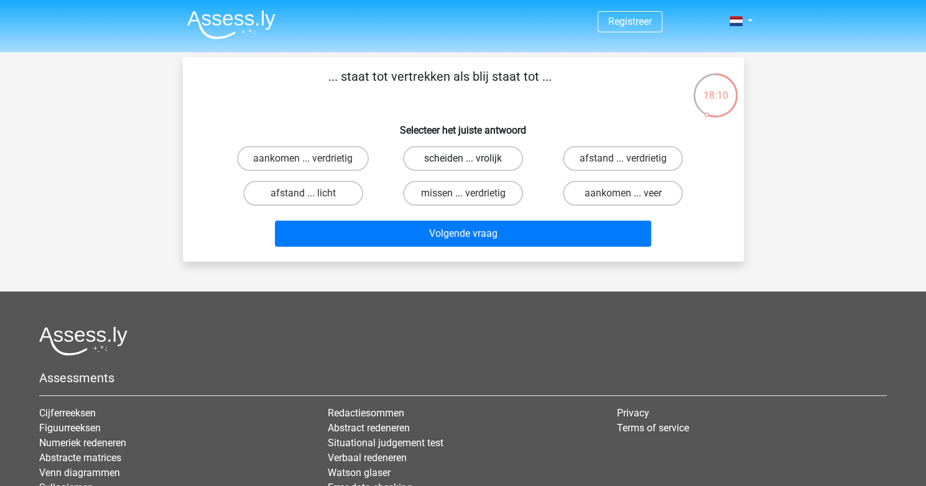
click at [473, 159] on label "scheiden ... vrolijk" at bounding box center [463, 158] width 120 height 25
click at [471, 159] on input "scheiden ... vrolijk" at bounding box center [467, 163] width 8 height 8
radio input "true"
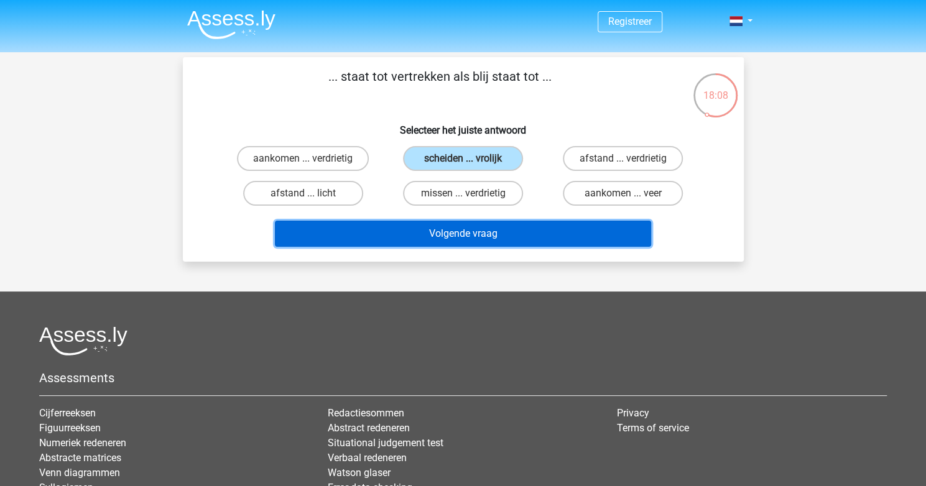
click at [441, 227] on button "Volgende vraag" at bounding box center [463, 234] width 376 height 26
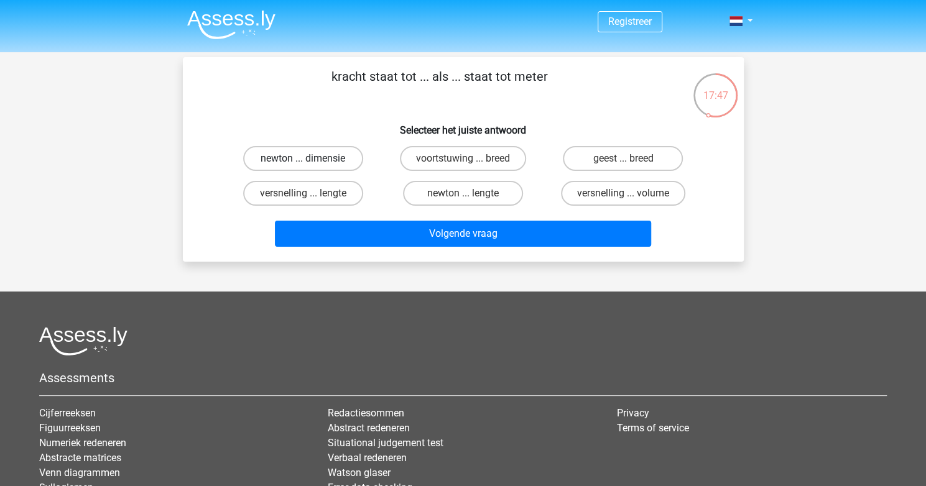
click at [306, 154] on label "newton ... dimensie" at bounding box center [303, 158] width 120 height 25
click at [306, 159] on input "newton ... dimensie" at bounding box center [307, 163] width 8 height 8
radio input "true"
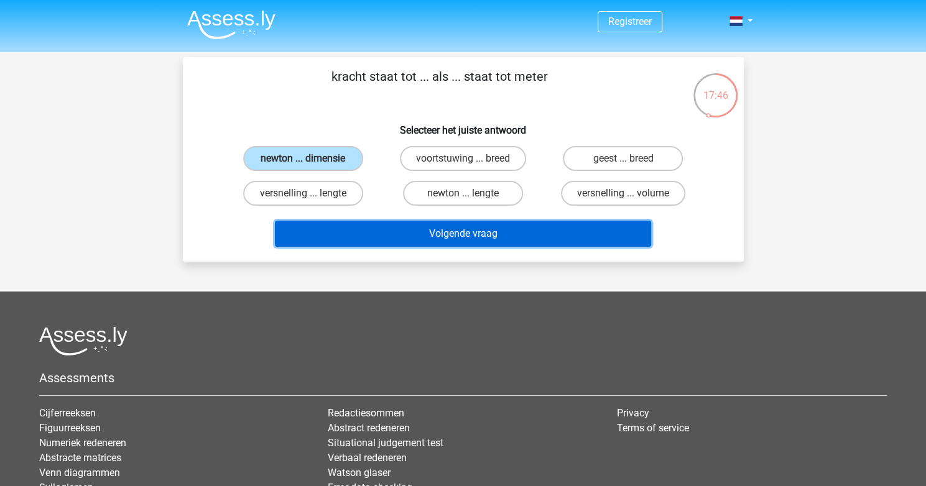
click at [399, 233] on button "Volgende vraag" at bounding box center [463, 234] width 376 height 26
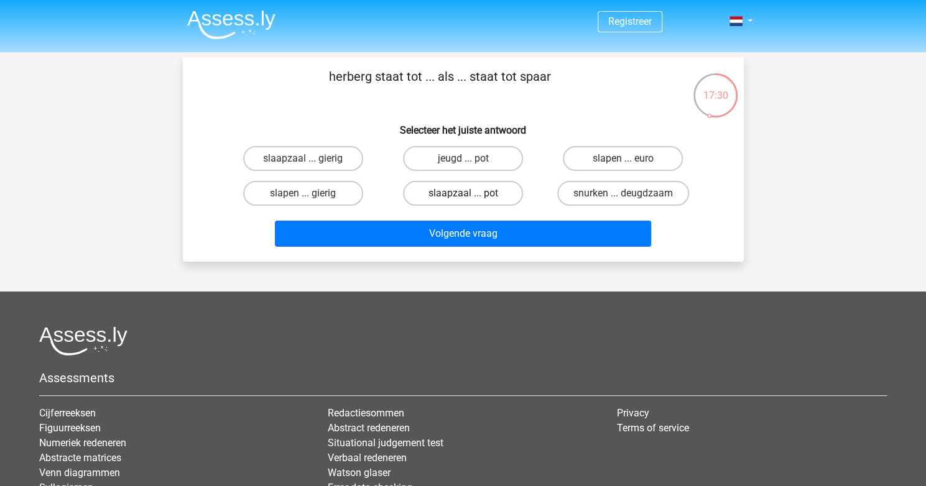
click at [450, 192] on label "slaapzaal ... pot" at bounding box center [463, 193] width 120 height 25
click at [463, 193] on input "slaapzaal ... pot" at bounding box center [467, 197] width 8 height 8
radio input "true"
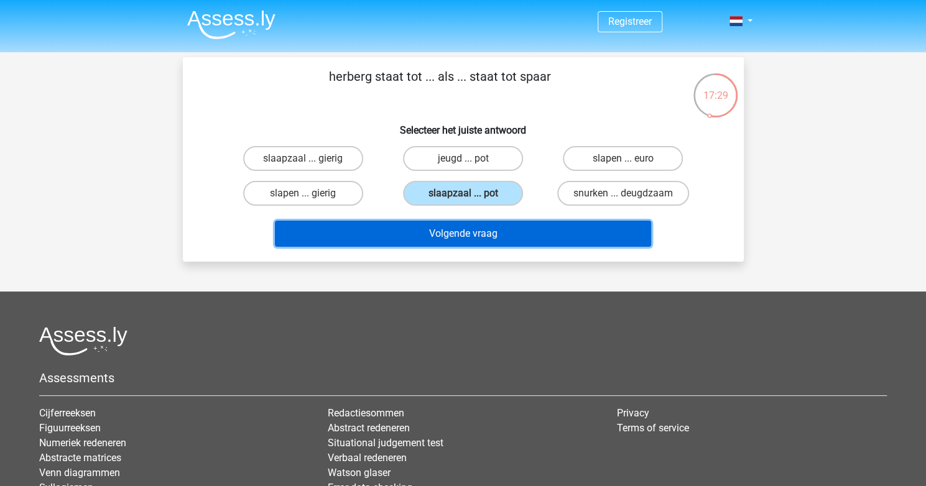
click at [465, 237] on button "Volgende vraag" at bounding box center [463, 234] width 376 height 26
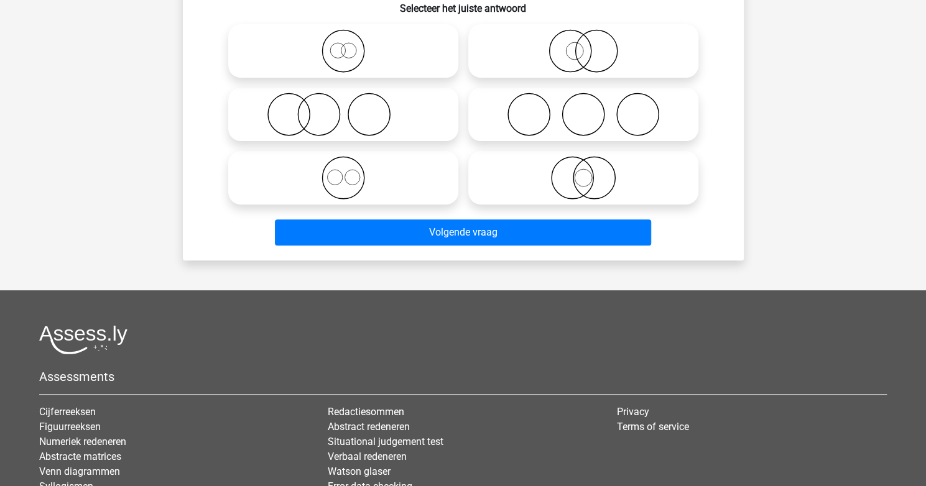
scroll to position [124, 0]
